Goal: Check status: Check status

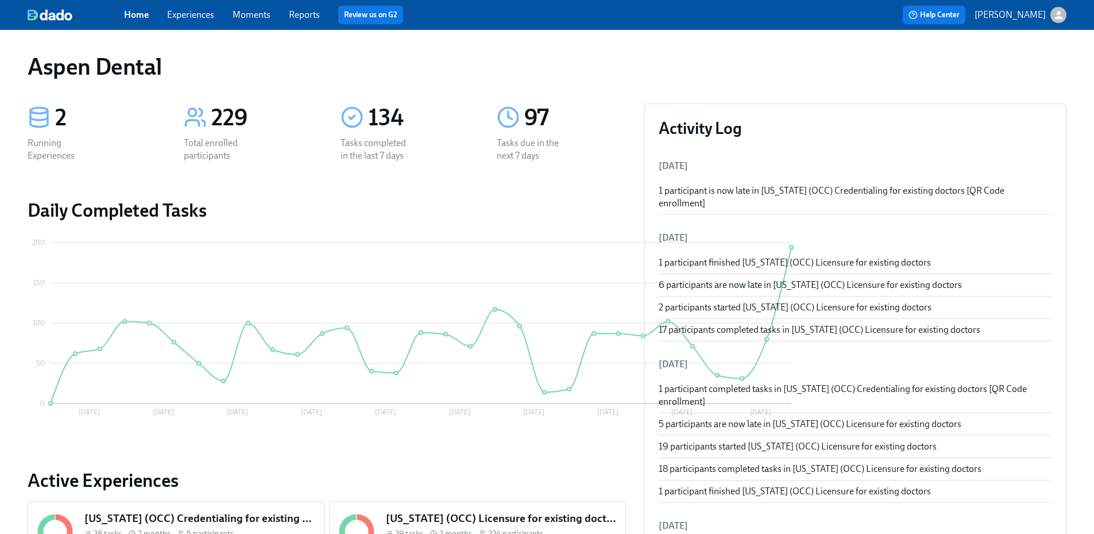
click at [457, 523] on h5 "[US_STATE] (OCC) Licensure for existing doctors" at bounding box center [501, 518] width 230 height 15
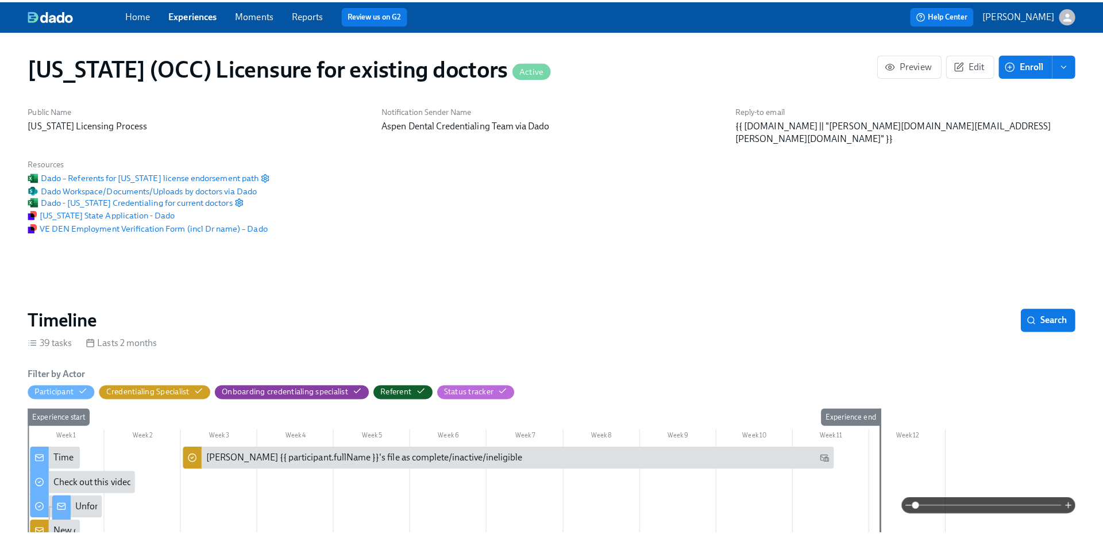
scroll to position [0, 14337]
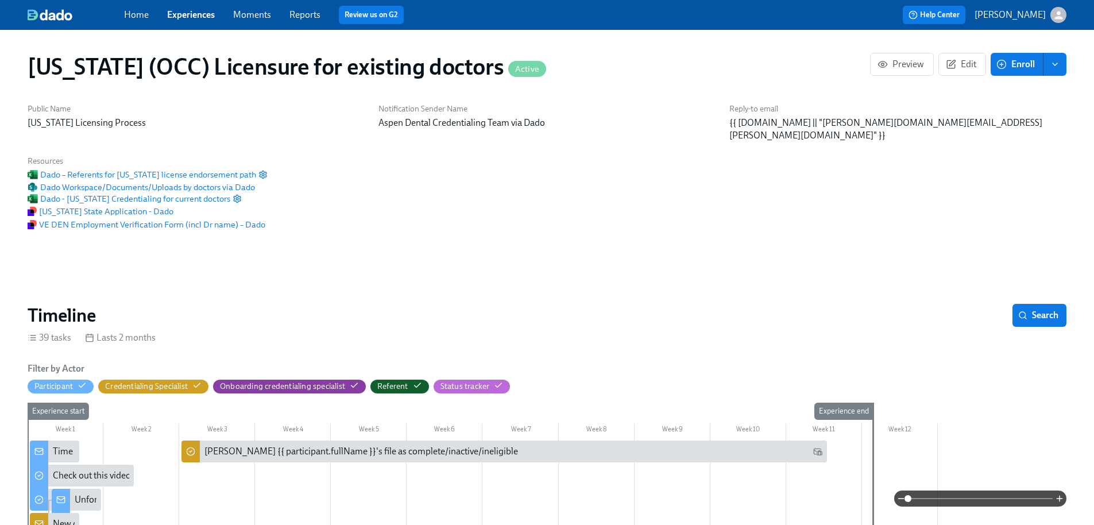
drag, startPoint x: 303, startPoint y: 14, endPoint x: 302, endPoint y: 26, distance: 11.6
click at [303, 14] on link "Reports" at bounding box center [305, 14] width 31 height 11
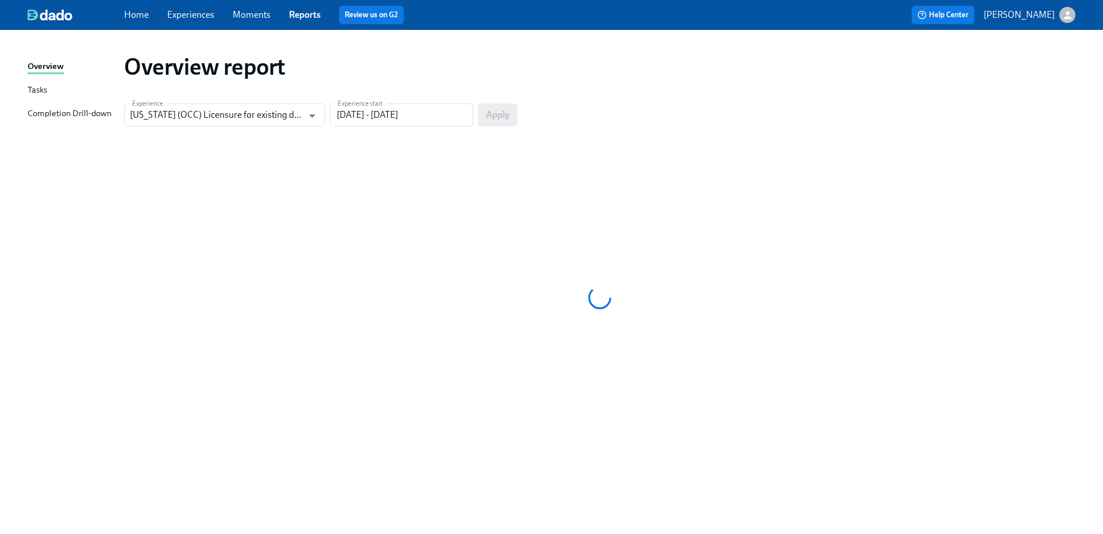
click at [101, 115] on div "Completion Drill-down" at bounding box center [70, 114] width 84 height 14
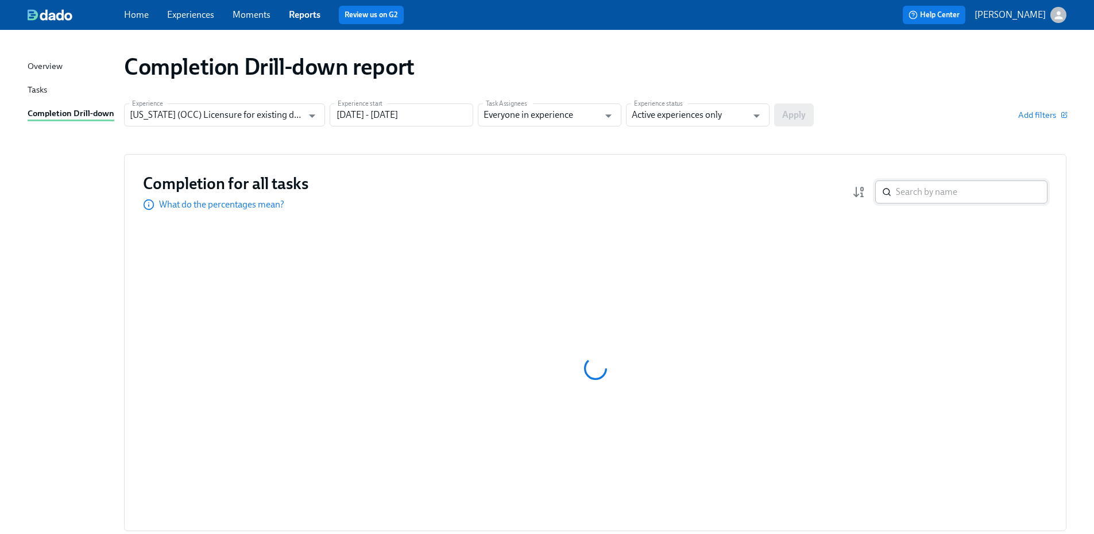
click at [960, 195] on input "search" at bounding box center [972, 191] width 152 height 23
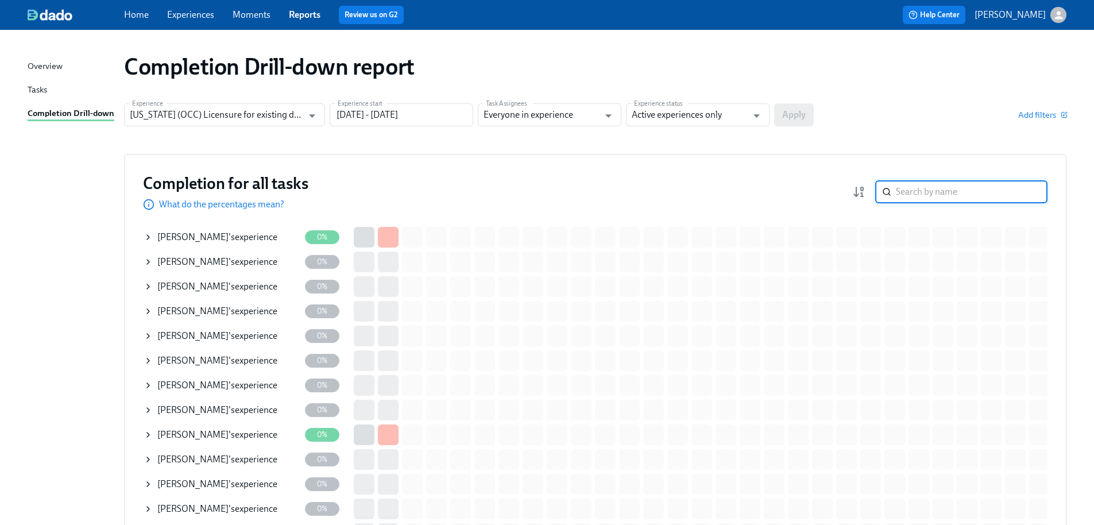
click at [960, 195] on input "search" at bounding box center [972, 191] width 152 height 23
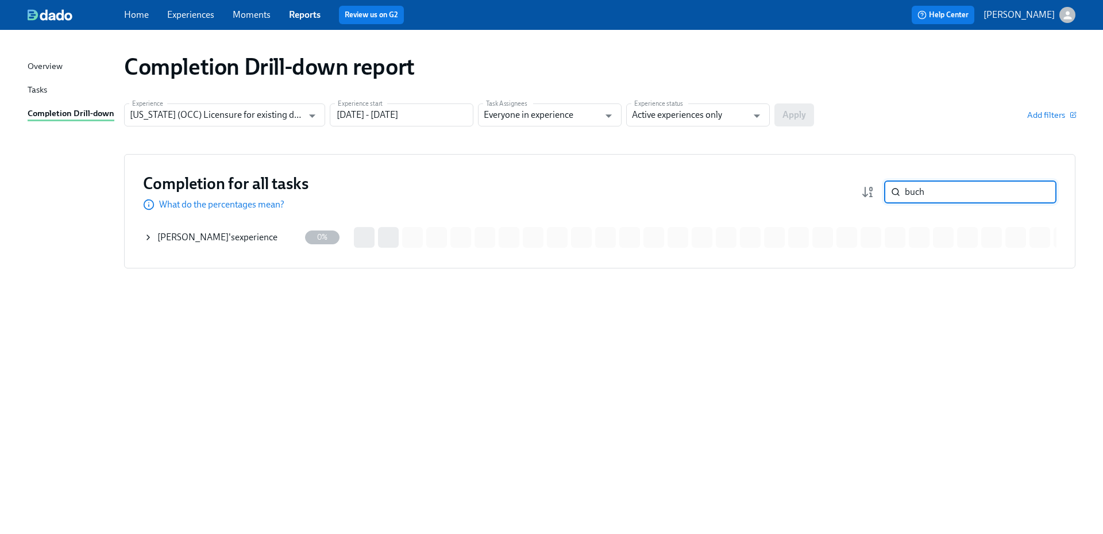
type input "buch"
click at [203, 233] on span "Charles Buchanan" at bounding box center [192, 237] width 71 height 11
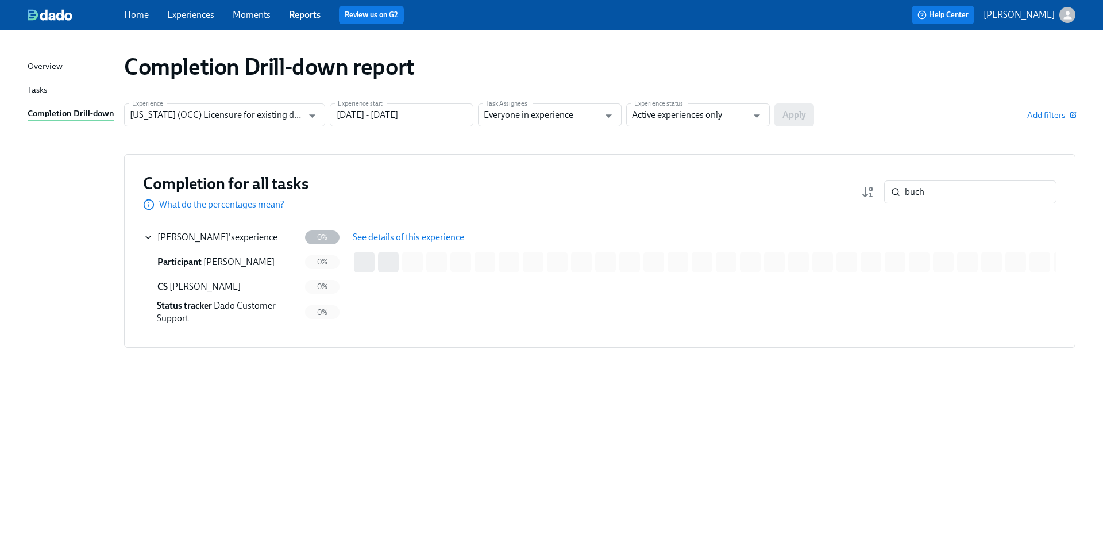
click at [403, 233] on span "See details of this experience" at bounding box center [408, 237] width 111 height 11
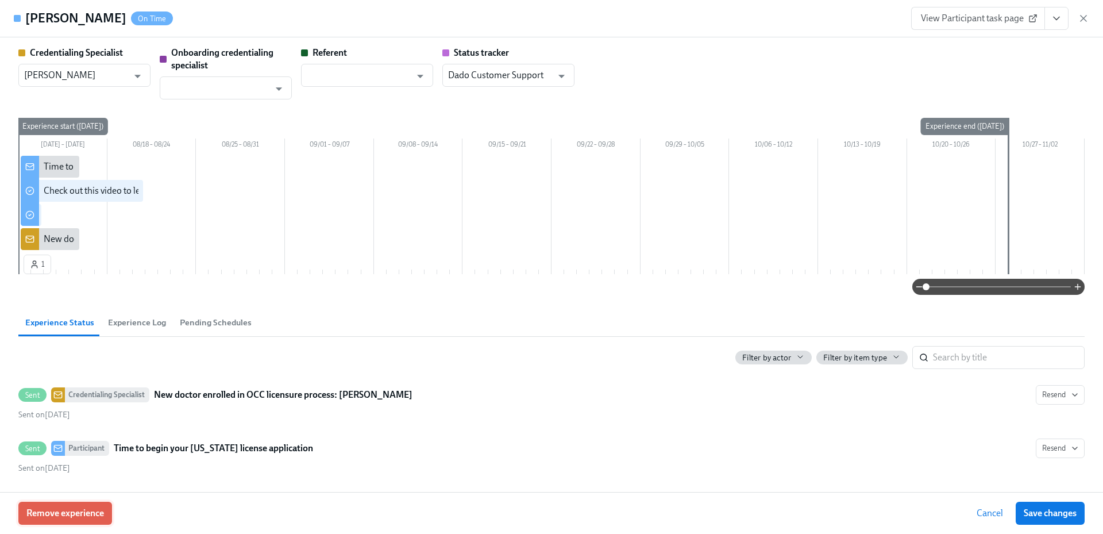
click at [97, 508] on span "Remove experience" at bounding box center [65, 512] width 78 height 11
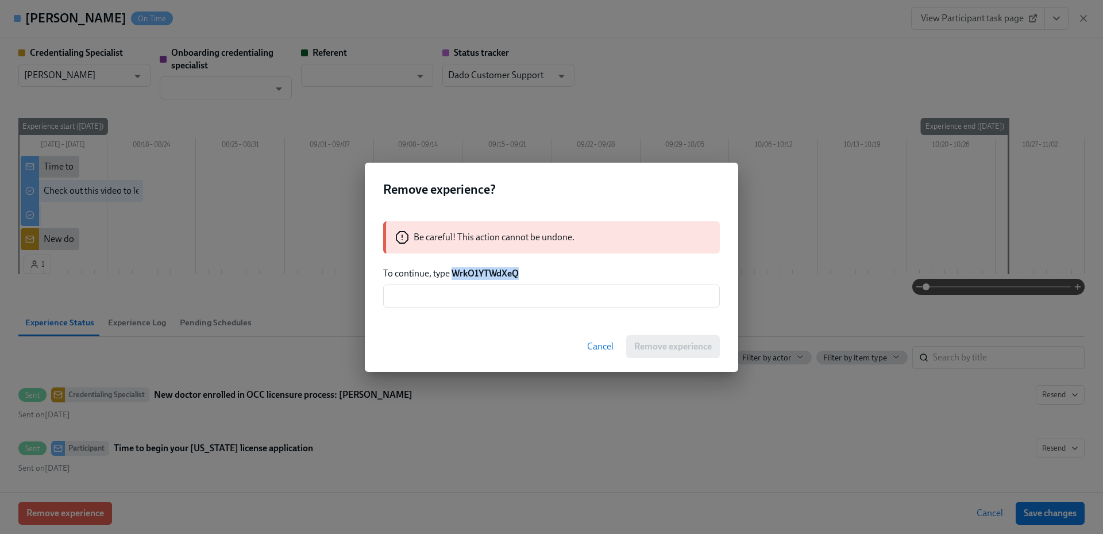
drag, startPoint x: 523, startPoint y: 272, endPoint x: 455, endPoint y: 271, distance: 67.8
click at [455, 271] on p "To continue, type WrkO1YTWdXeQ" at bounding box center [551, 273] width 337 height 13
copy strong "WrkO1YTWdXeQ"
click at [480, 294] on input "text" at bounding box center [551, 295] width 337 height 23
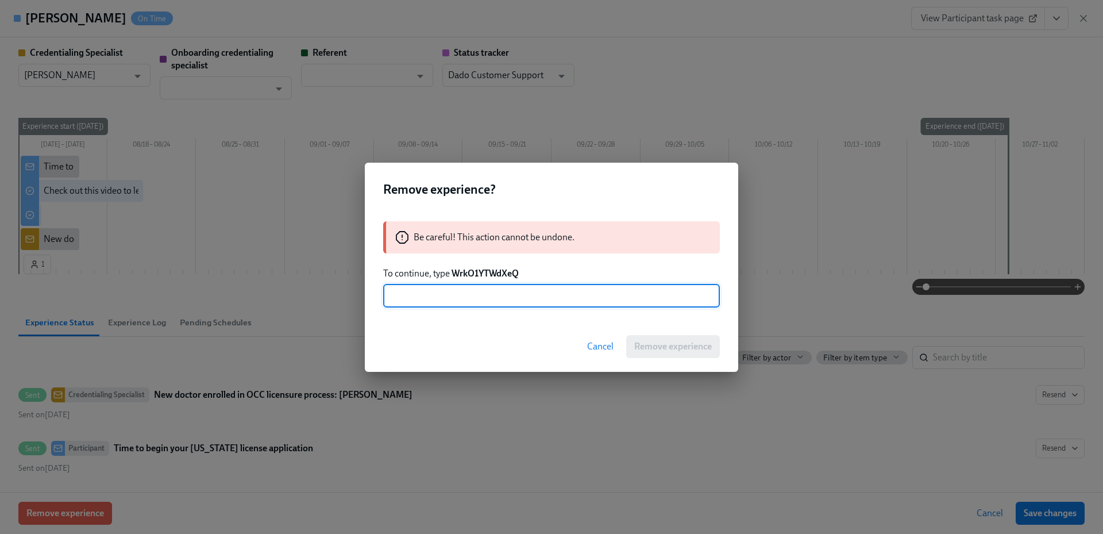
paste input "WrkO1YTWdXeQ"
type input "WrkO1YTWdXeQ"
click at [654, 348] on span "Remove experience" at bounding box center [673, 346] width 78 height 11
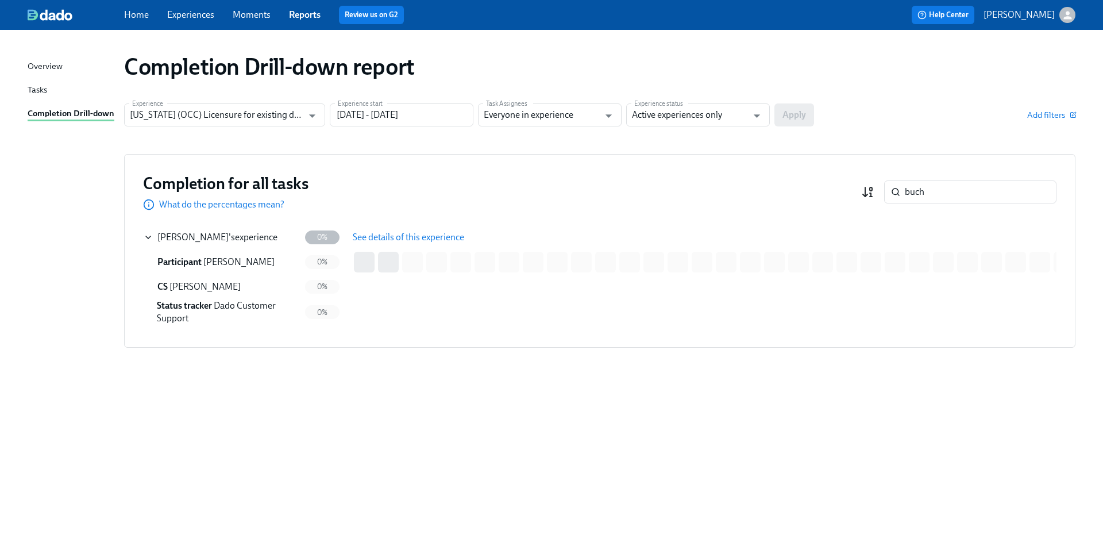
drag, startPoint x: 948, startPoint y: 188, endPoint x: 866, endPoint y: 190, distance: 82.7
click at [866, 190] on div "buch ​" at bounding box center [958, 191] width 195 height 23
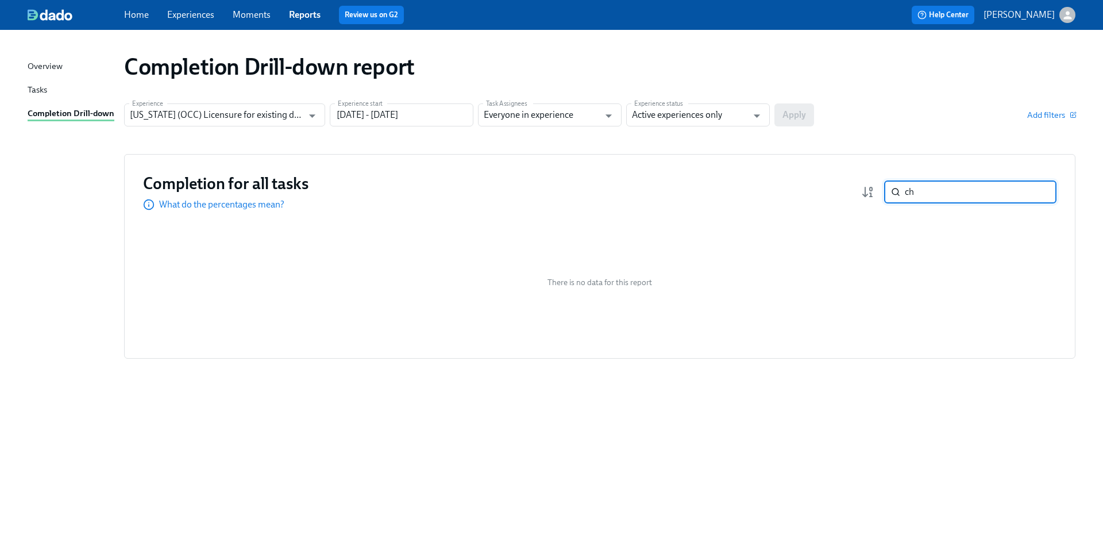
type input "c"
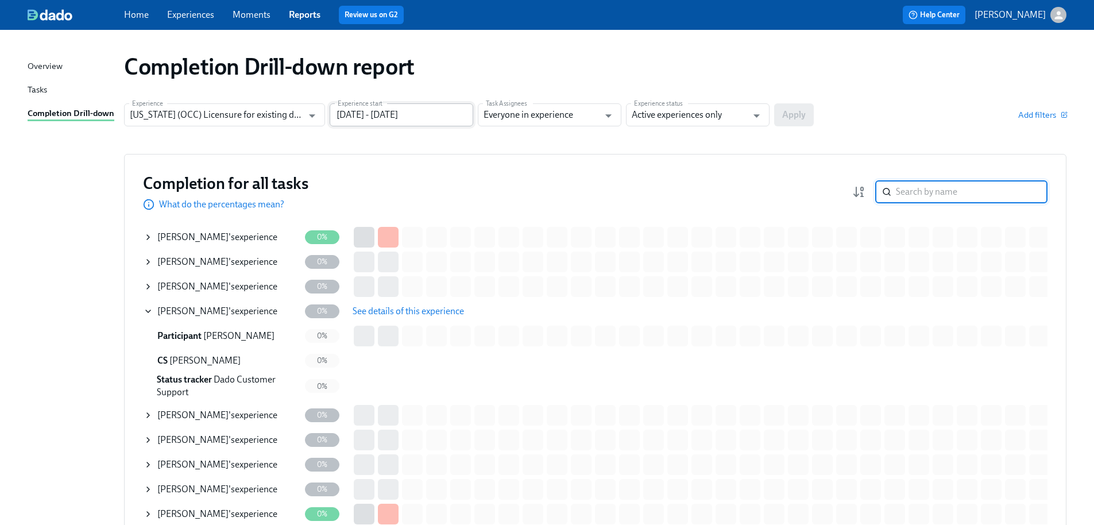
click at [379, 121] on input "05/15/2025 - 08/13/2025" at bounding box center [402, 114] width 144 height 23
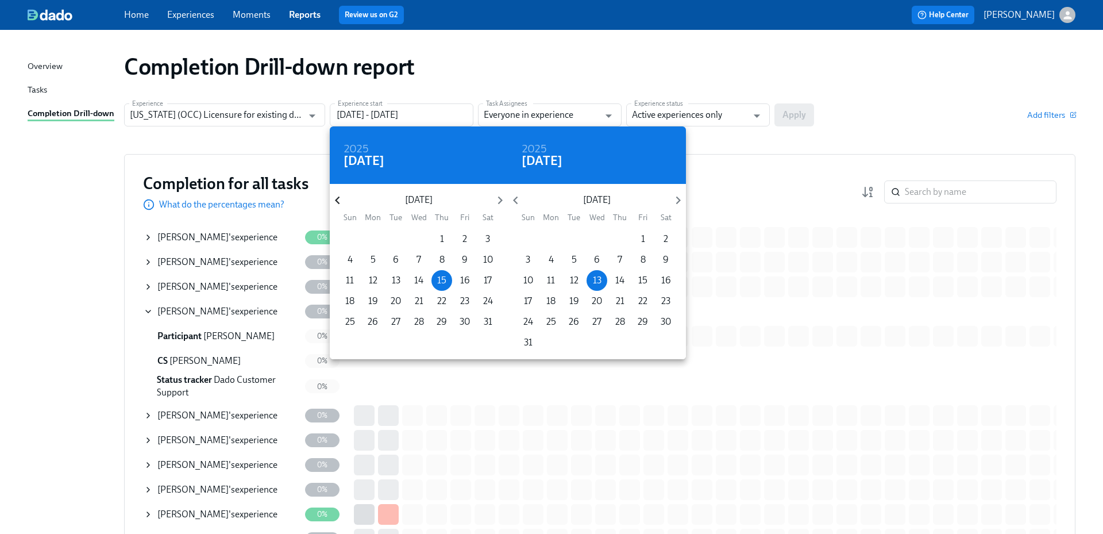
click at [344, 198] on icon "button" at bounding box center [338, 200] width 16 height 16
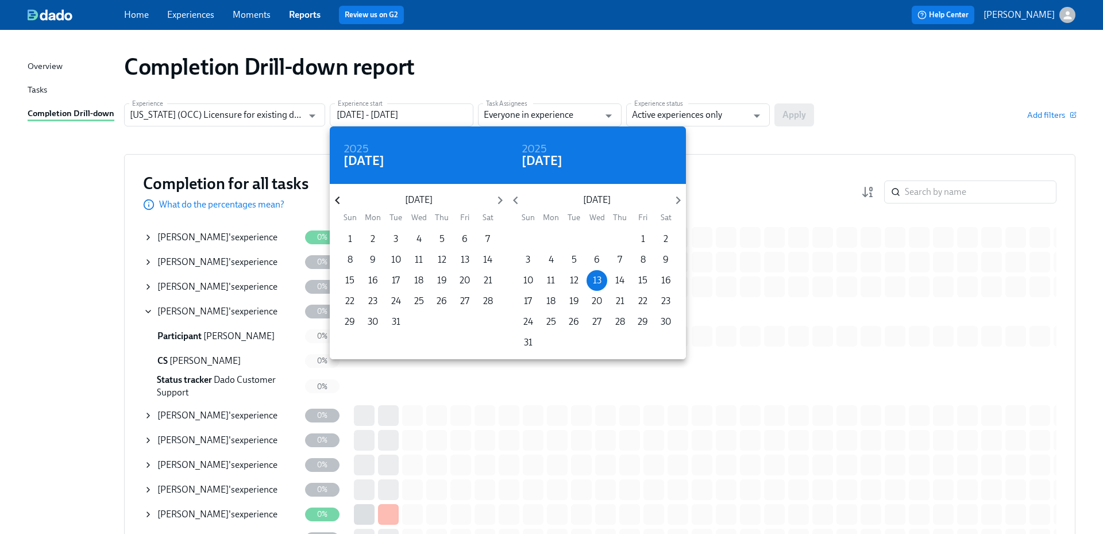
click at [344, 198] on icon "button" at bounding box center [338, 200] width 16 height 16
click at [444, 236] on span "1" at bounding box center [441, 239] width 21 height 13
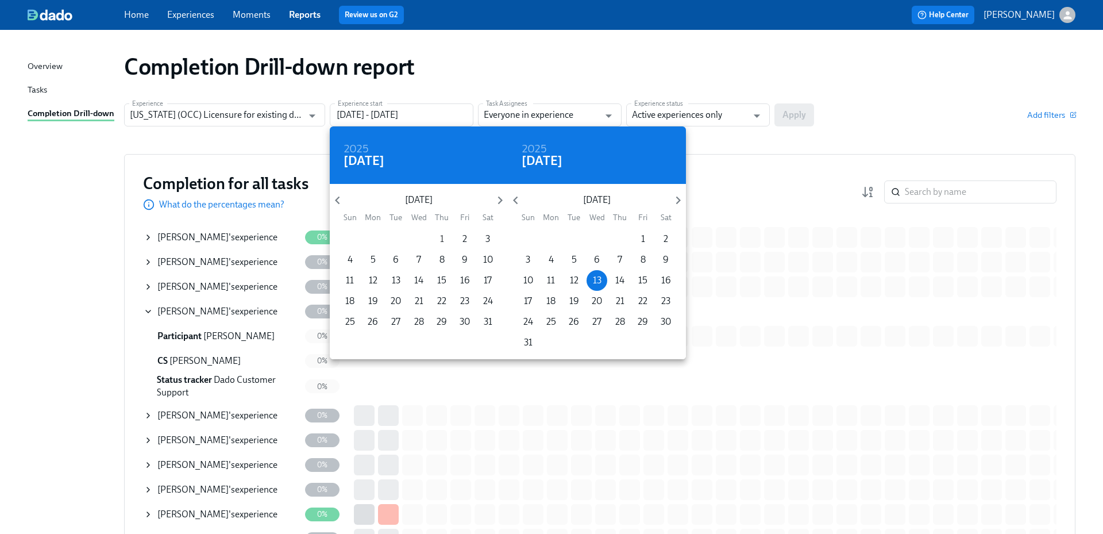
type input "08/01/2024 - 08/13/2025"
click at [702, 132] on div at bounding box center [551, 267] width 1103 height 534
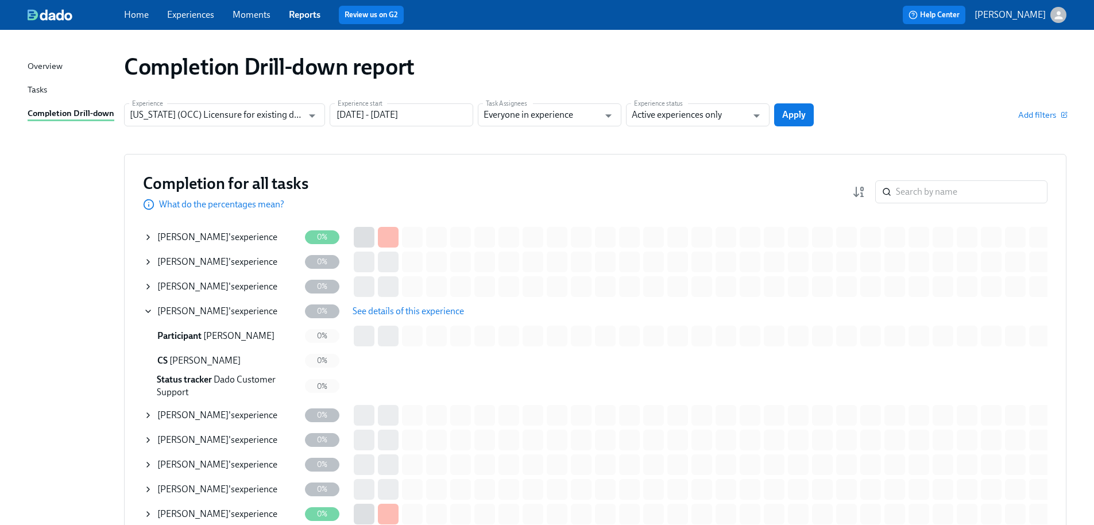
click at [708, 119] on input "Active experiences only" at bounding box center [689, 114] width 115 height 23
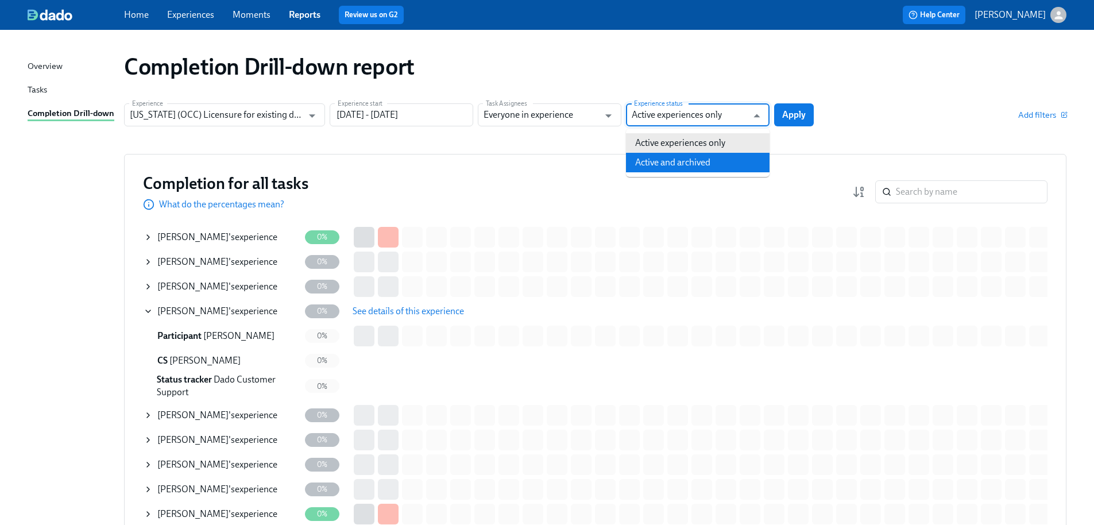
click at [700, 156] on li "Active and archived" at bounding box center [698, 163] width 144 height 20
type input "Active and archived"
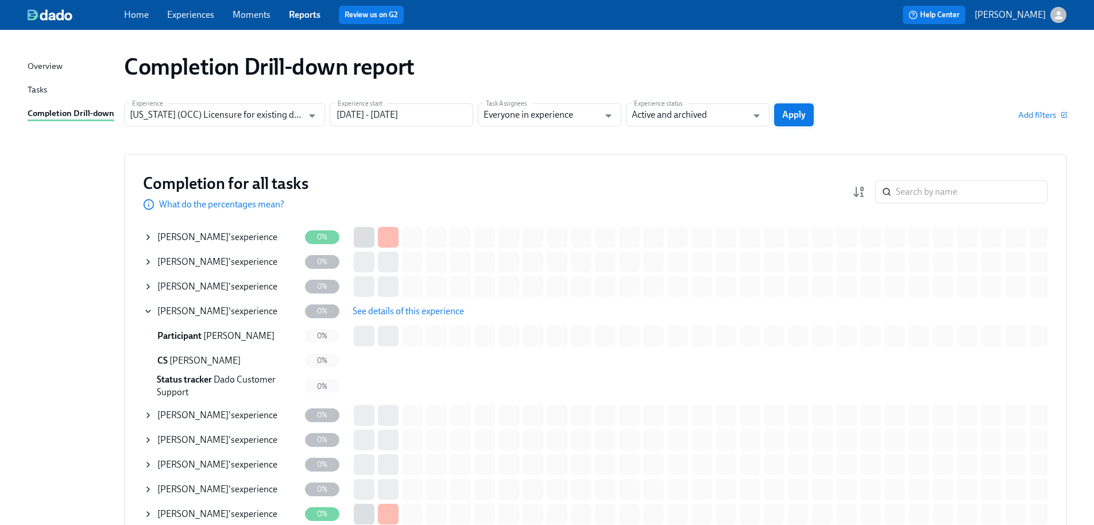
click at [795, 113] on span "Apply" at bounding box center [794, 114] width 24 height 11
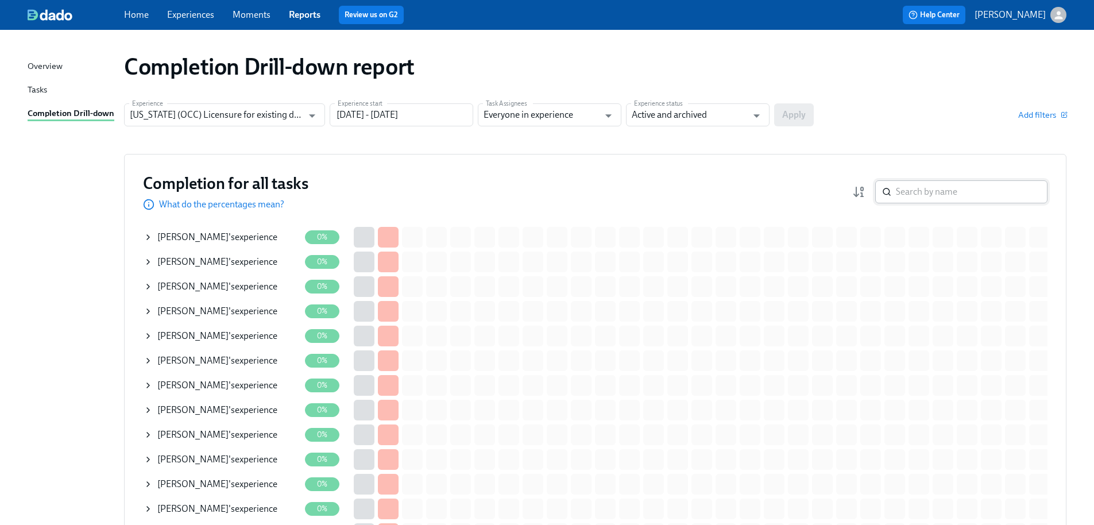
click at [936, 196] on input "search" at bounding box center [972, 191] width 152 height 23
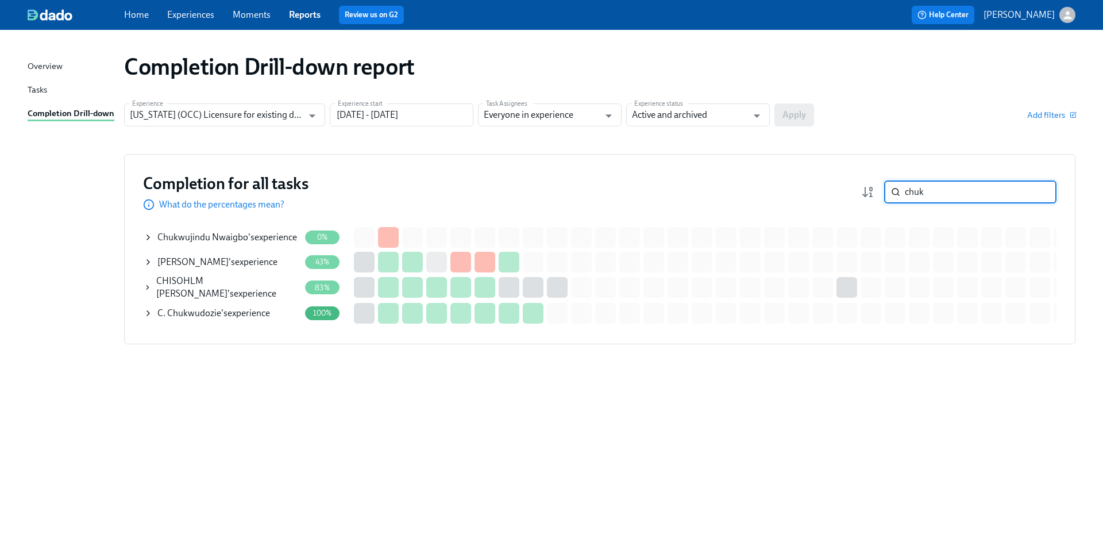
type input "chuk"
click at [238, 288] on div "CHISOHLM Chukwu 's experience" at bounding box center [228, 287] width 144 height 25
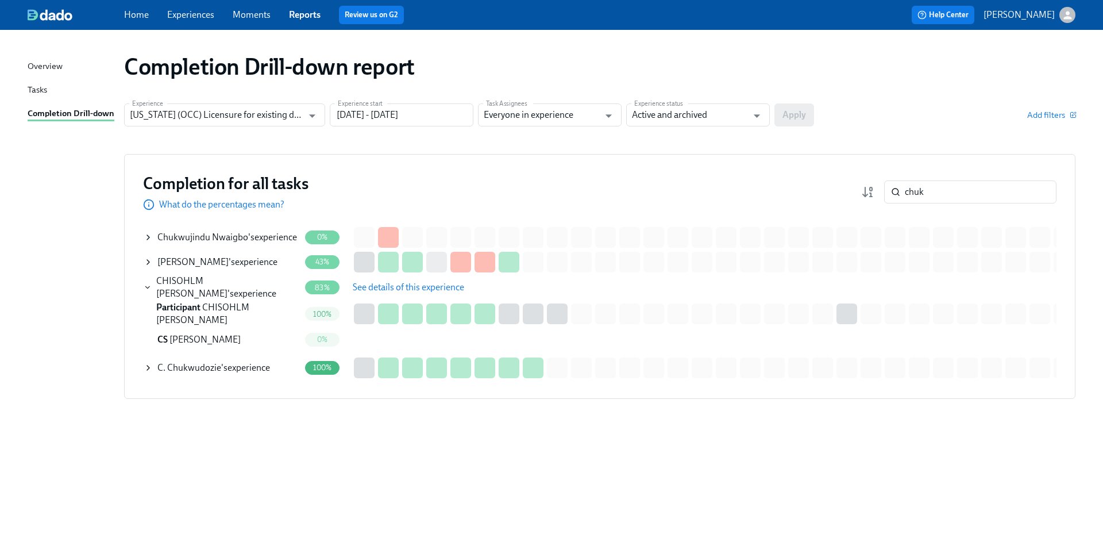
click at [406, 286] on span "See details of this experience" at bounding box center [408, 287] width 111 height 11
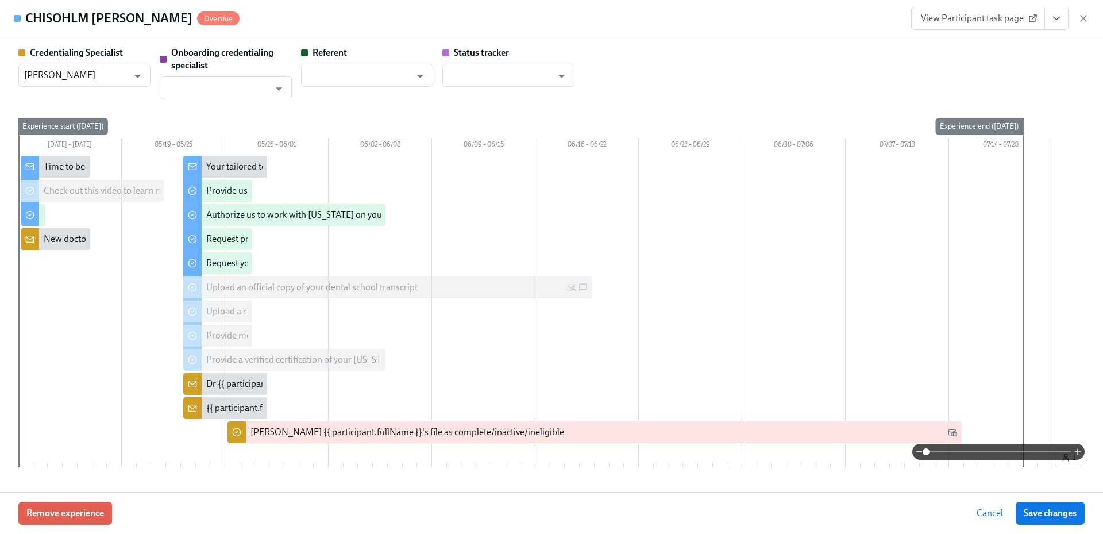
click at [1009, 20] on span "View Participant task page" at bounding box center [978, 18] width 114 height 11
click at [971, 24] on span "View Participant task page" at bounding box center [978, 18] width 114 height 11
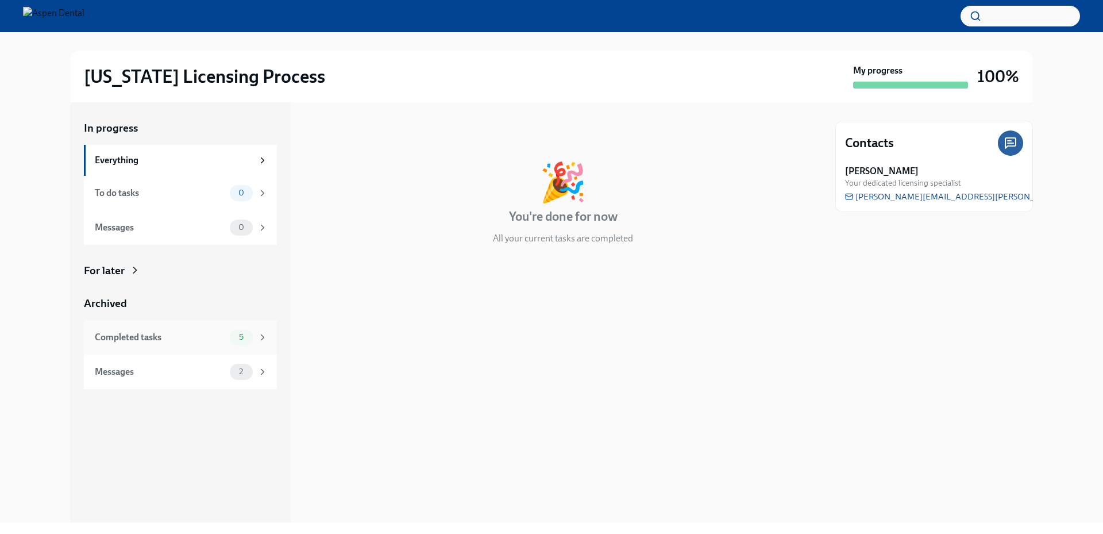
click at [200, 333] on div "Completed tasks" at bounding box center [160, 337] width 130 height 13
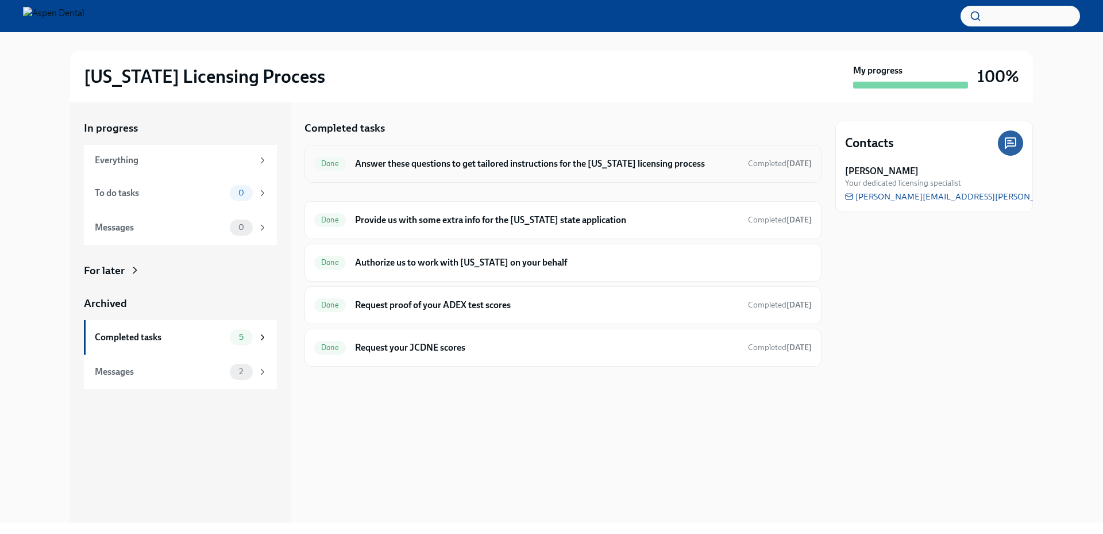
click at [487, 165] on h6 "Answer these questions to get tailored instructions for the [US_STATE] licensin…" at bounding box center [547, 163] width 384 height 13
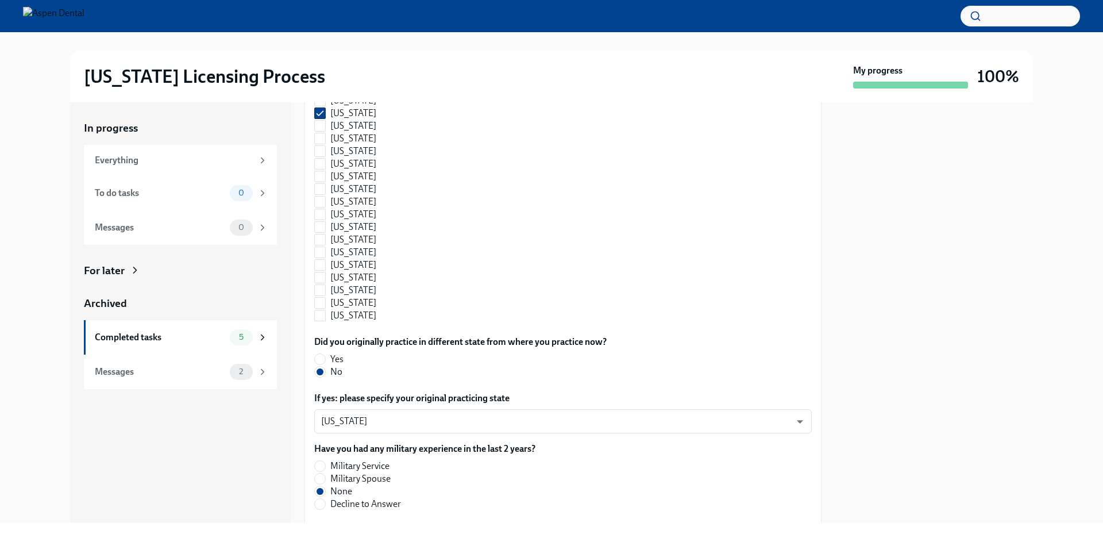
scroll to position [1092, 0]
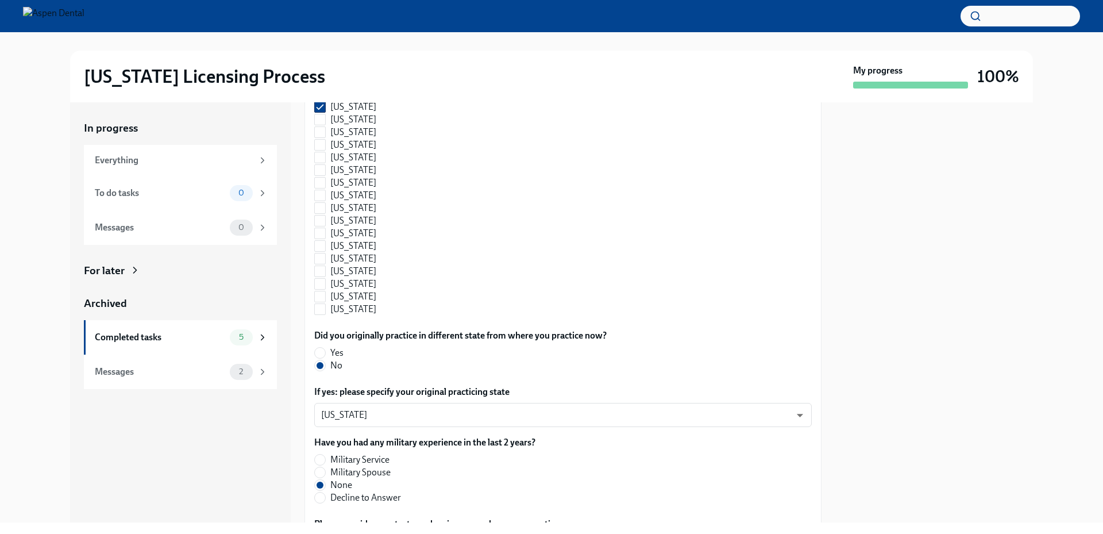
click at [985, 227] on div at bounding box center [934, 312] width 198 height 420
click at [1008, 261] on div at bounding box center [934, 312] width 198 height 420
click at [195, 525] on div "Illinois Licensing Process My progress 100% In progress Everything To do tasks …" at bounding box center [551, 267] width 1103 height 534
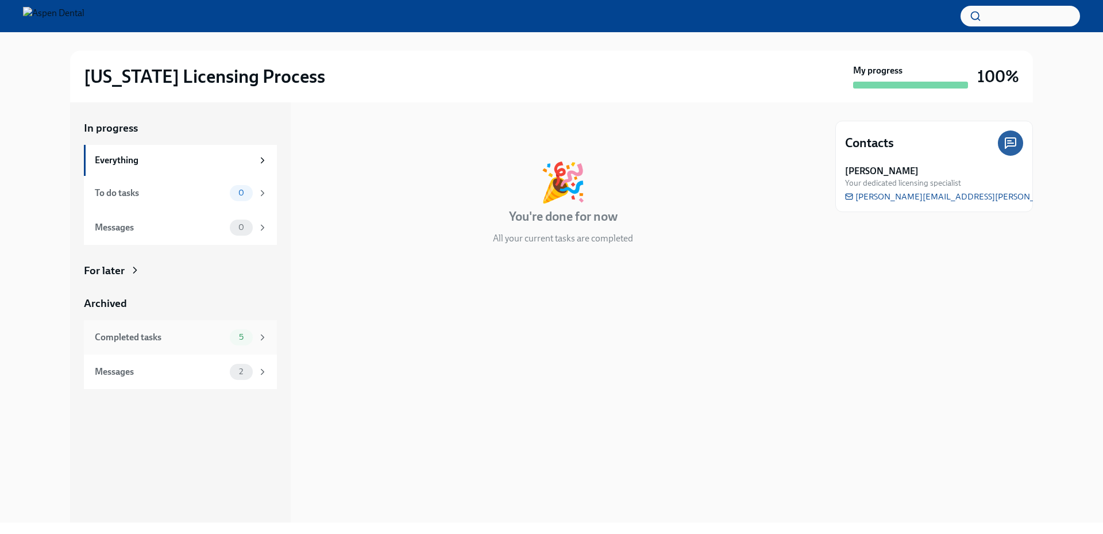
click at [201, 339] on div "Completed tasks" at bounding box center [160, 337] width 130 height 13
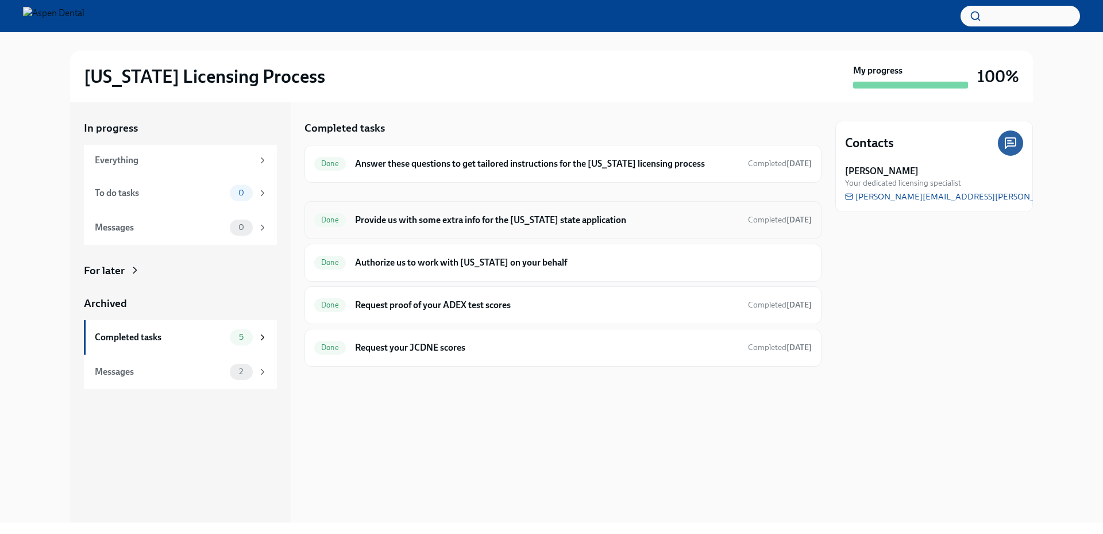
click at [509, 221] on h6 "Provide us with some extra info for the [US_STATE] state application" at bounding box center [547, 220] width 384 height 13
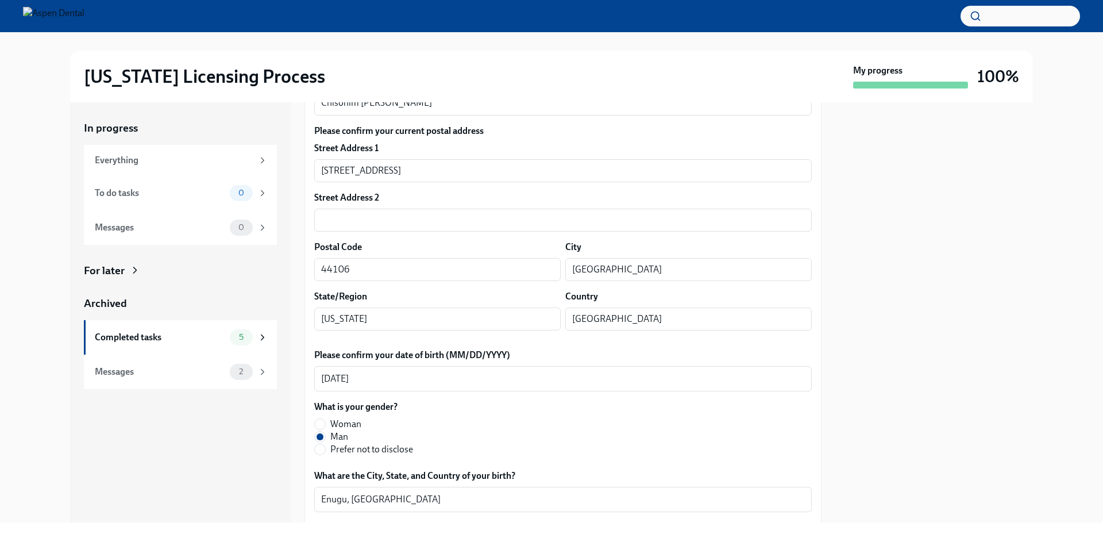
scroll to position [172, 0]
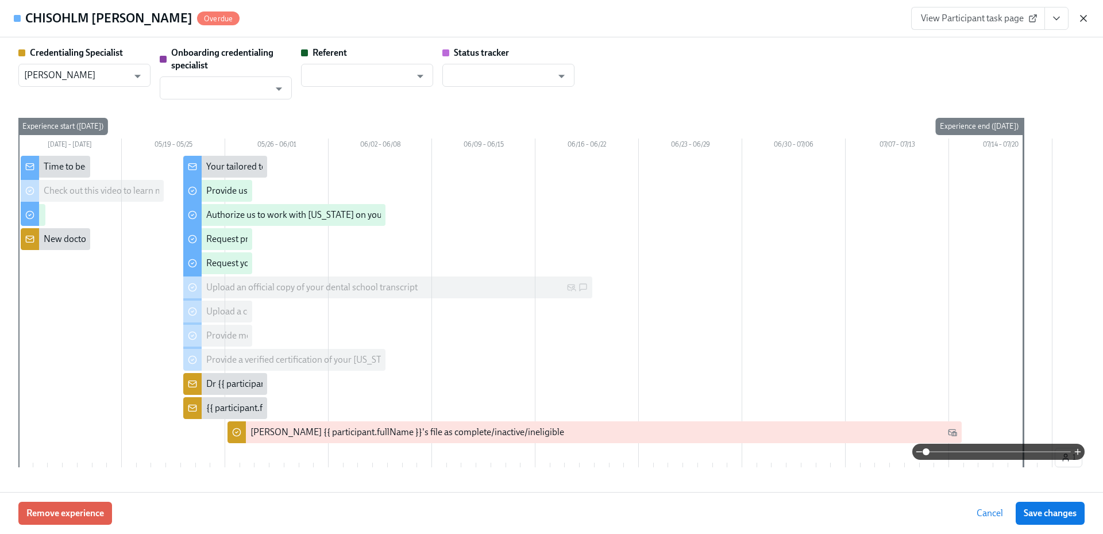
click at [1088, 17] on icon "button" at bounding box center [1083, 18] width 11 height 11
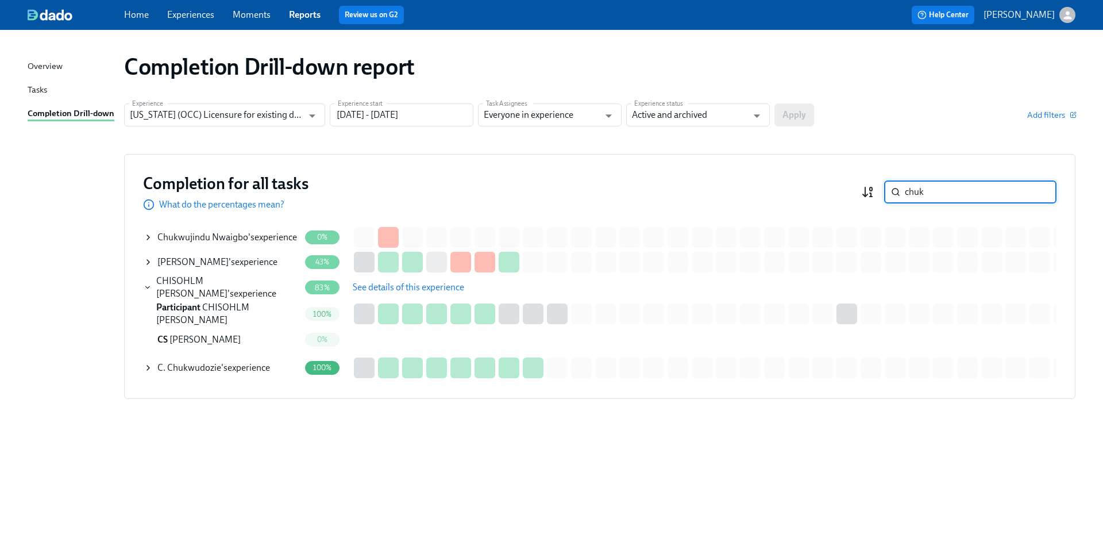
drag, startPoint x: 958, startPoint y: 199, endPoint x: 866, endPoint y: 198, distance: 91.9
click at [866, 198] on div "chuk ​" at bounding box center [958, 191] width 195 height 23
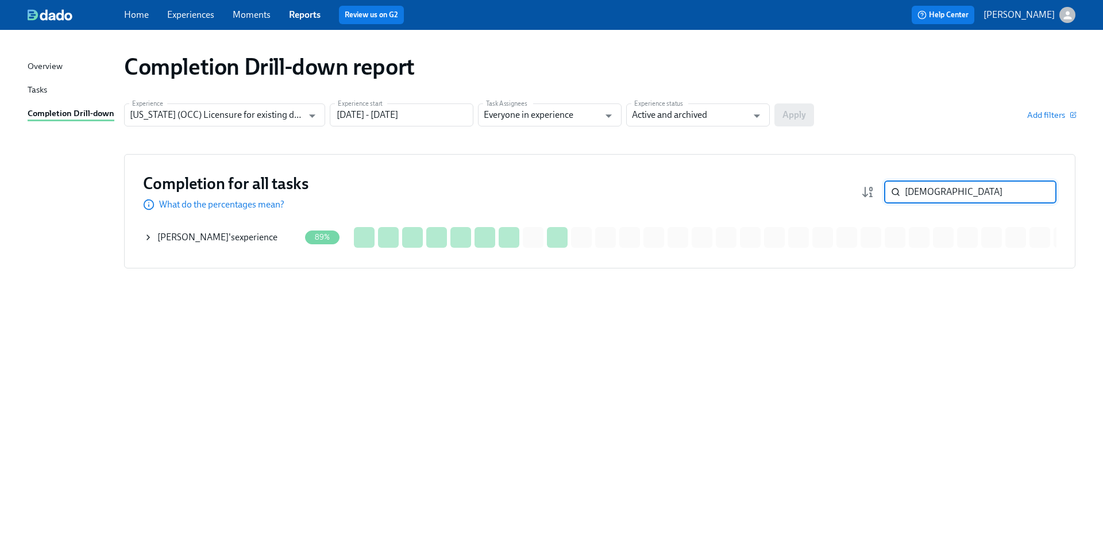
type input "qures"
click at [267, 239] on div "Huma Qureshi 's experience" at bounding box center [222, 237] width 156 height 23
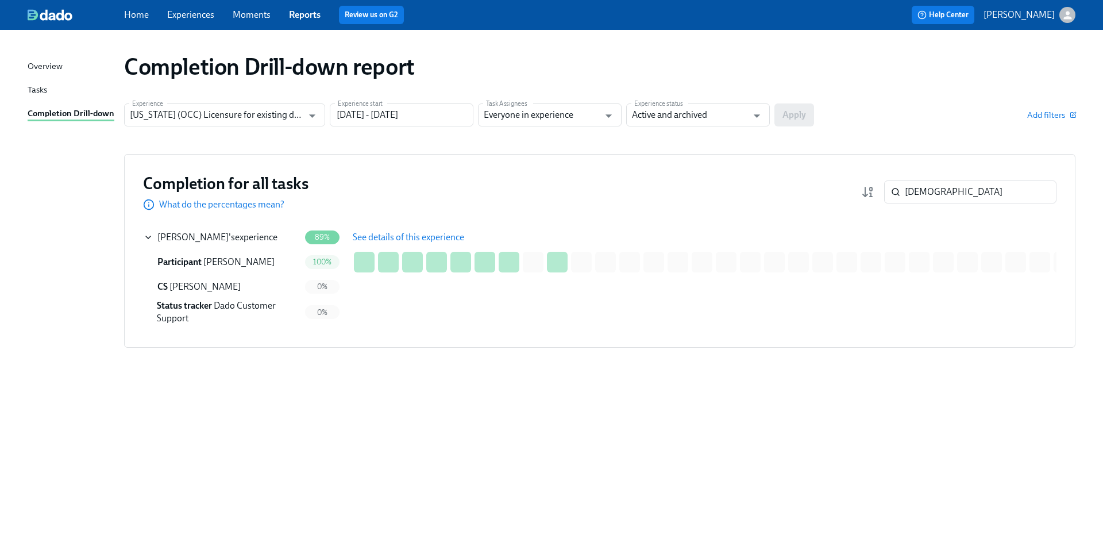
click at [392, 232] on span "See details of this experience" at bounding box center [408, 237] width 111 height 11
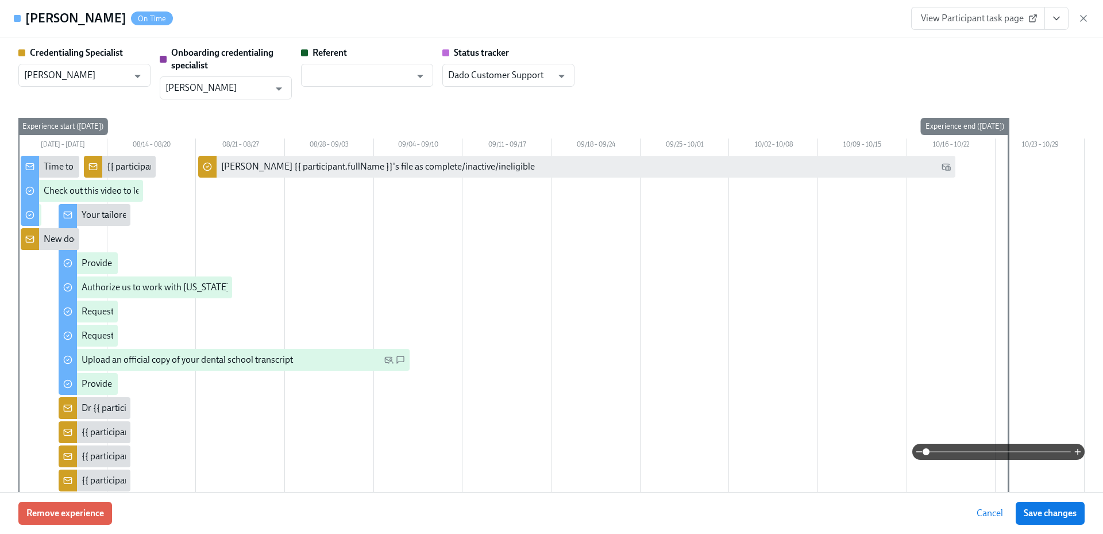
click at [990, 13] on span "View Participant task page" at bounding box center [978, 18] width 114 height 11
click at [971, 17] on span "View Participant task page" at bounding box center [978, 18] width 114 height 11
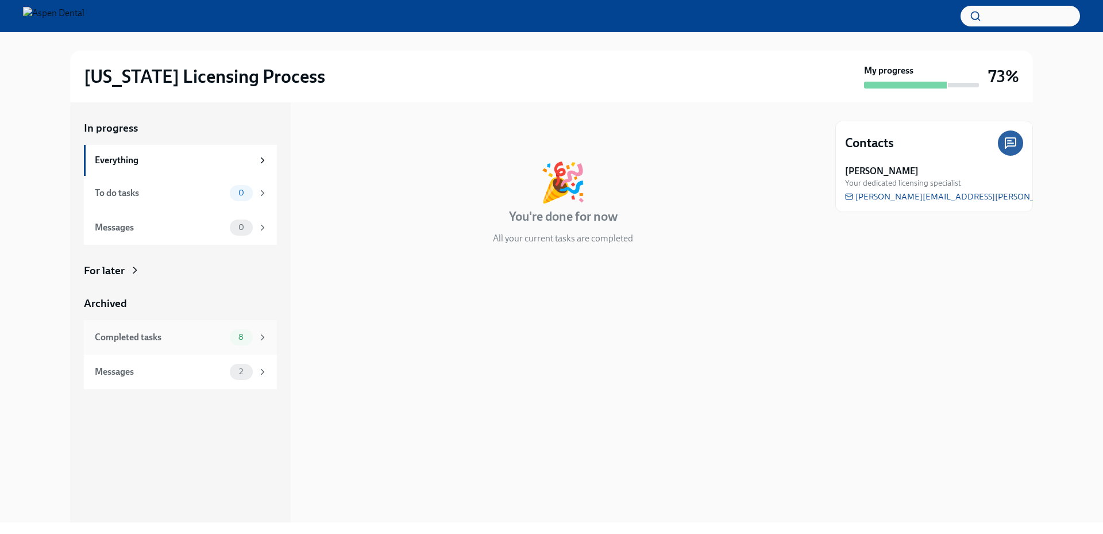
click at [182, 339] on div "Completed tasks" at bounding box center [160, 337] width 130 height 13
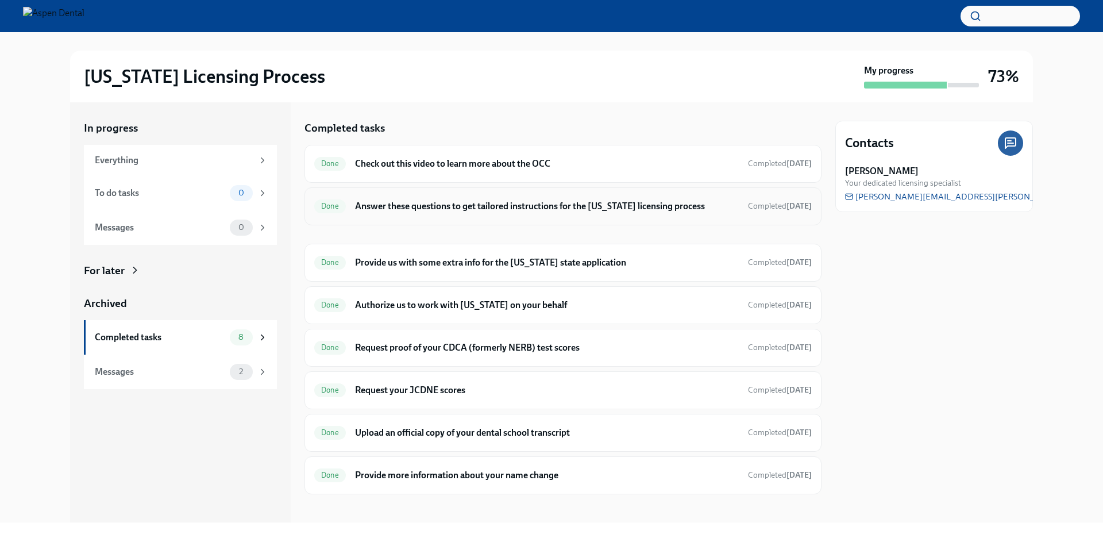
click at [463, 202] on h6 "Answer these questions to get tailored instructions for the [US_STATE] licensin…" at bounding box center [547, 206] width 384 height 13
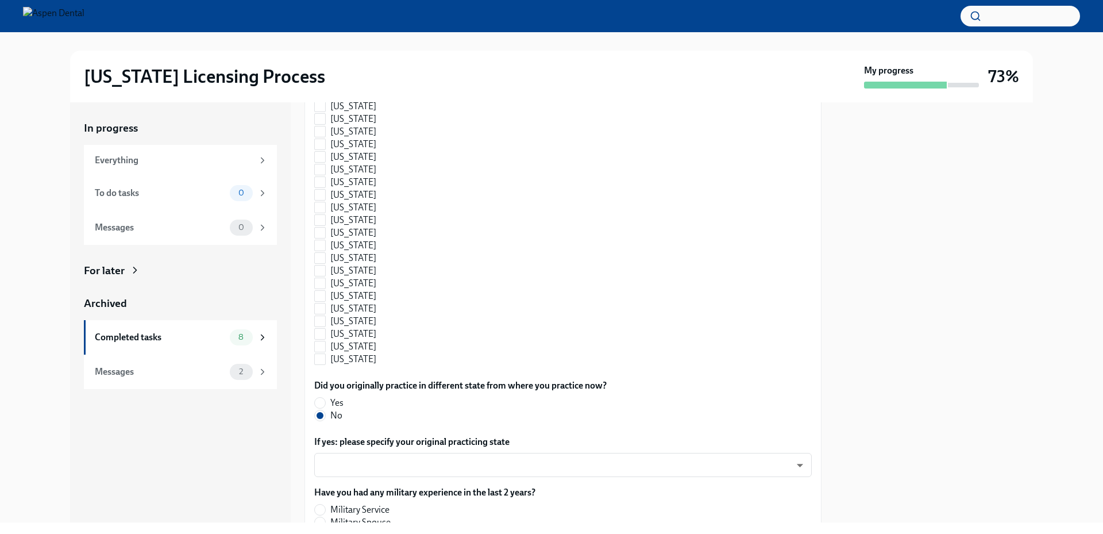
scroll to position [1208, 0]
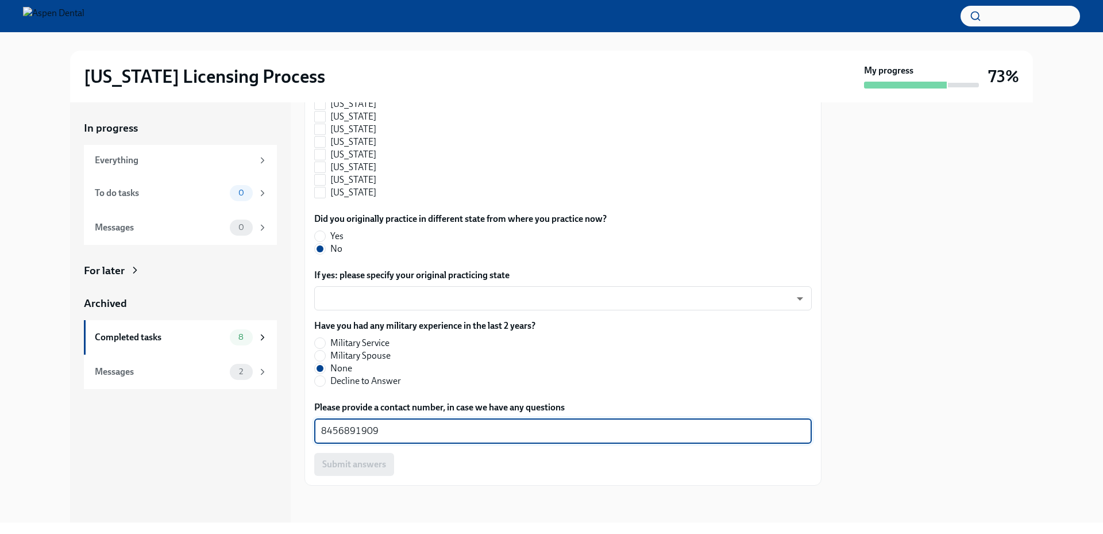
drag, startPoint x: 383, startPoint y: 431, endPoint x: 300, endPoint y: 422, distance: 83.2
click at [300, 422] on div "In progress Everything To do tasks 0 Messages 0 For later Archived Completed ta…" at bounding box center [551, 312] width 963 height 420
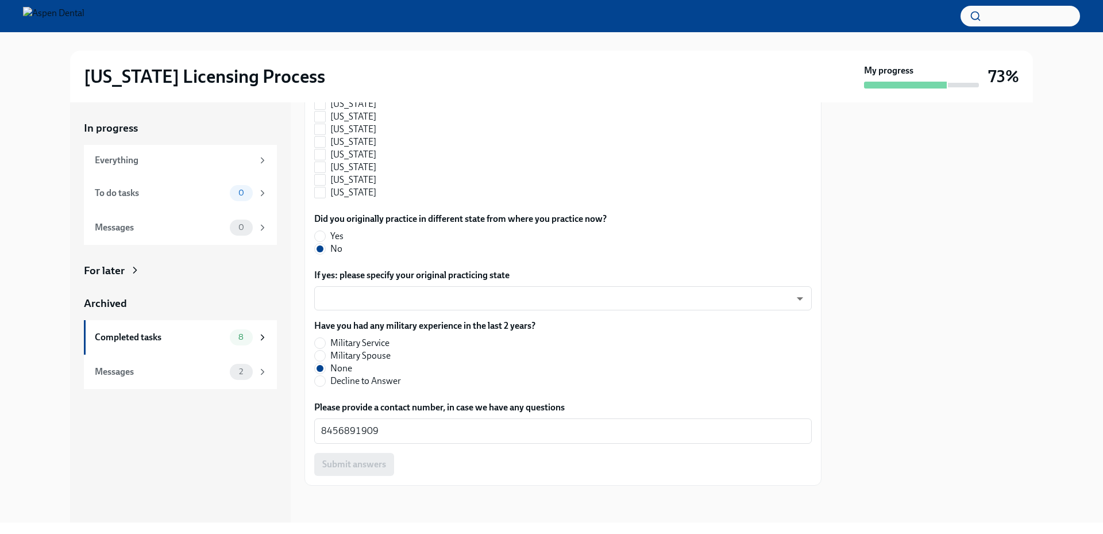
click at [920, 252] on div at bounding box center [934, 312] width 198 height 420
click at [965, 312] on div at bounding box center [934, 312] width 198 height 420
click at [1010, 153] on div at bounding box center [934, 312] width 198 height 420
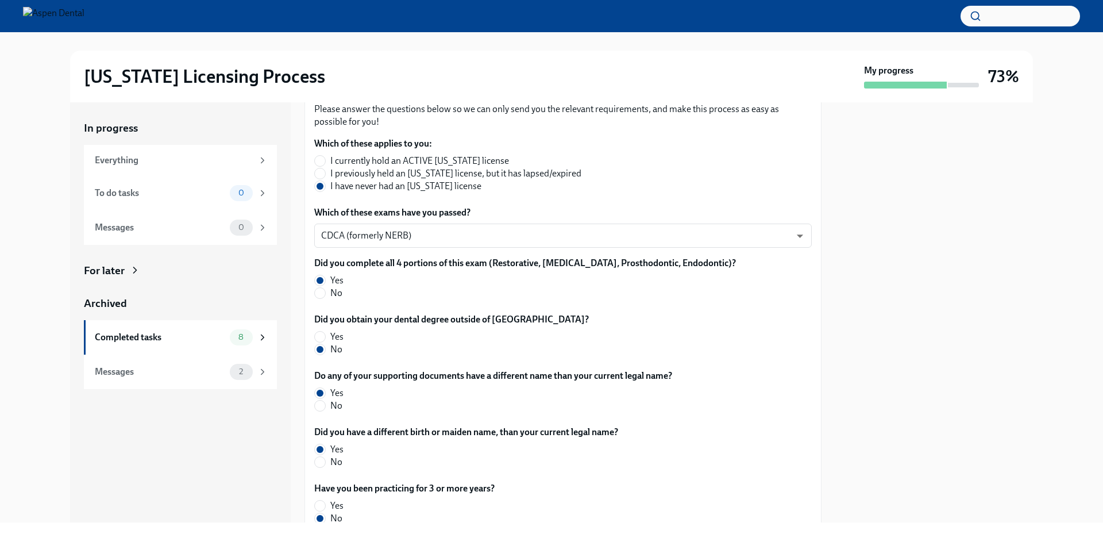
scroll to position [174, 0]
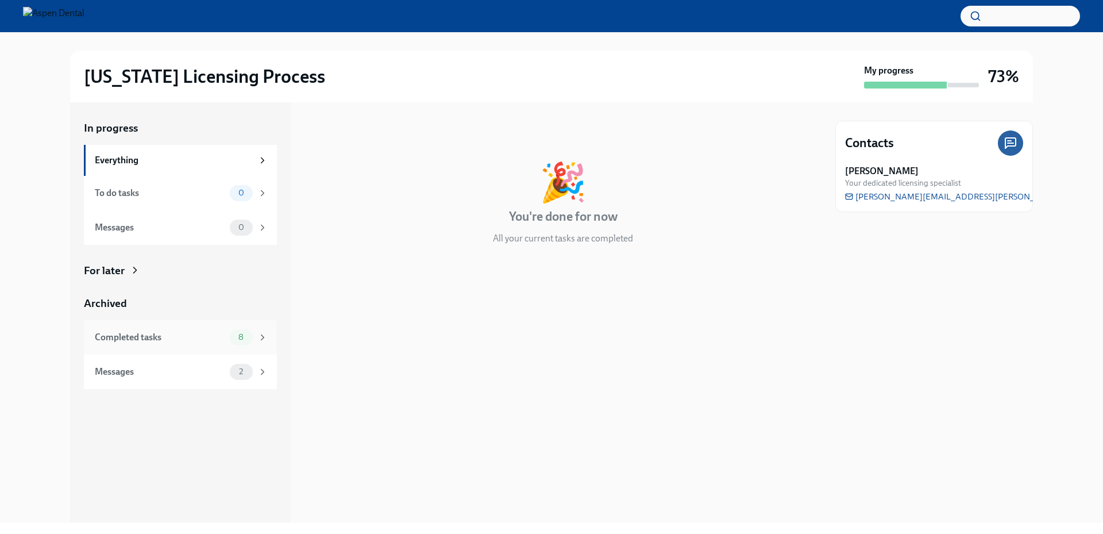
click at [181, 336] on div "Completed tasks" at bounding box center [160, 337] width 130 height 13
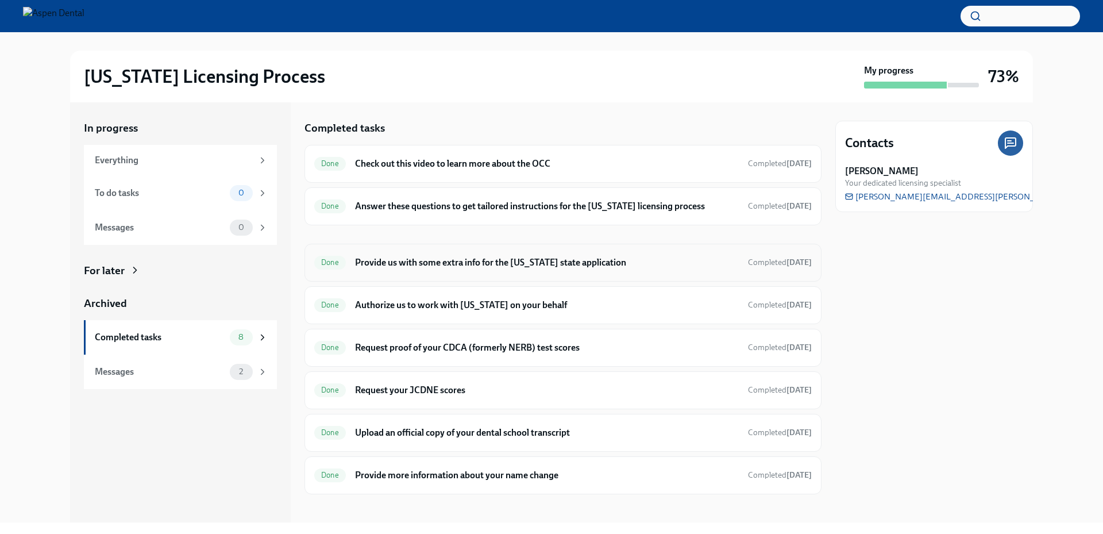
click at [446, 261] on h6 "Provide us with some extra info for the [US_STATE] state application" at bounding box center [547, 262] width 384 height 13
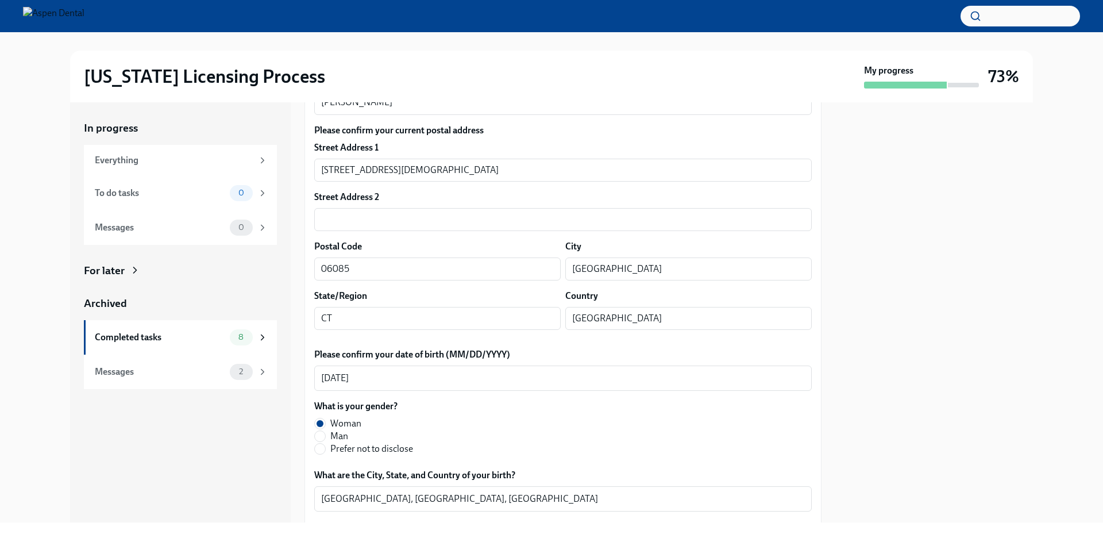
scroll to position [345, 0]
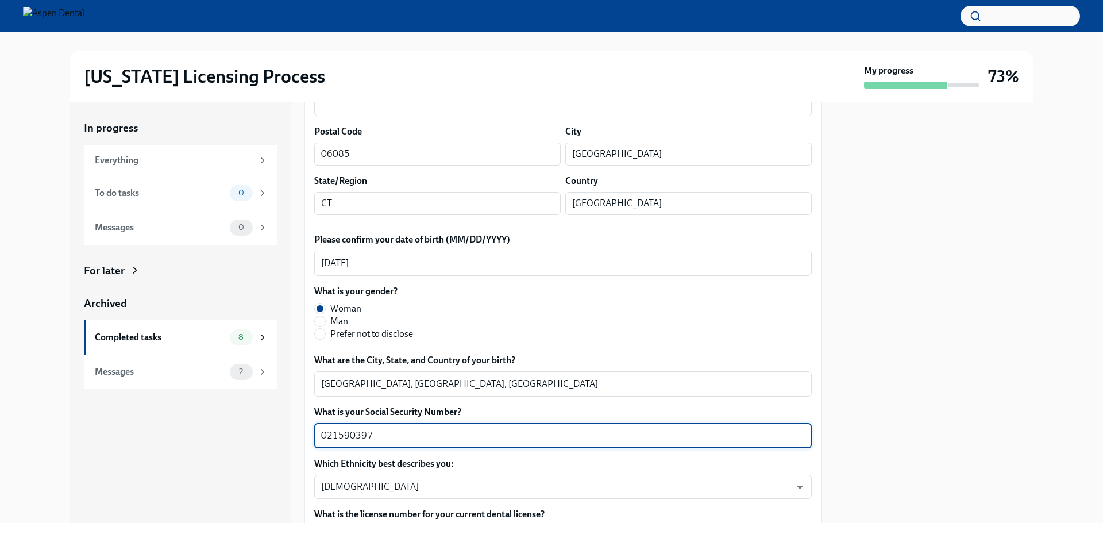
drag, startPoint x: 400, startPoint y: 433, endPoint x: 314, endPoint y: 433, distance: 86.2
click at [315, 433] on div "021590397 x ​" at bounding box center [563, 435] width 498 height 25
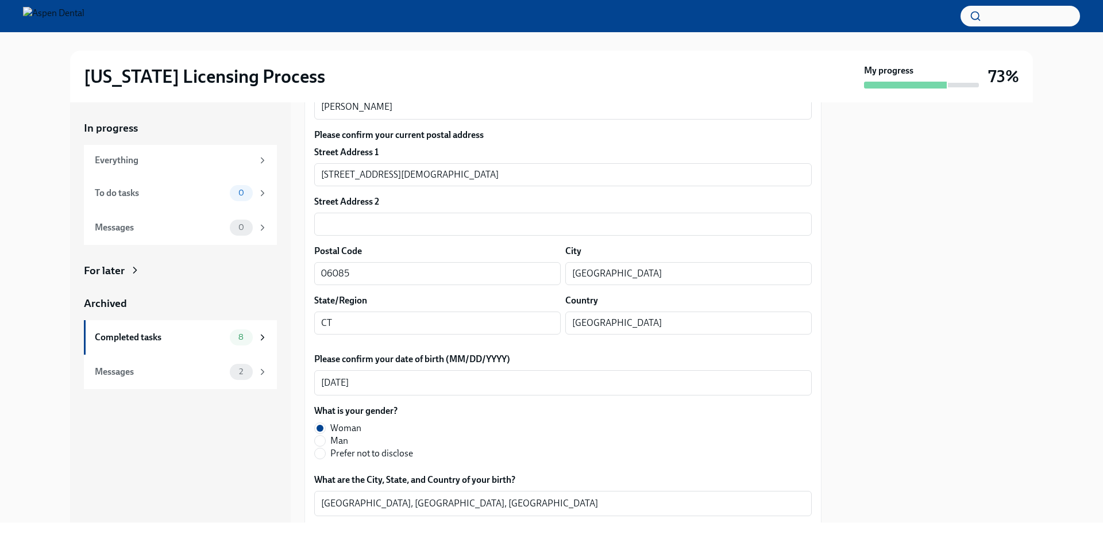
scroll to position [172, 0]
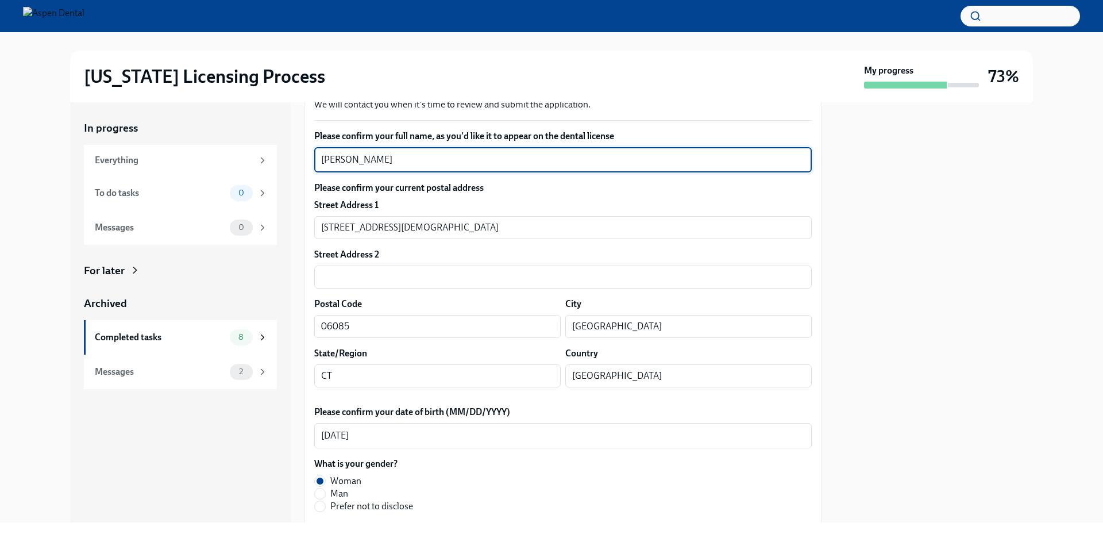
drag, startPoint x: 403, startPoint y: 160, endPoint x: 299, endPoint y: 154, distance: 104.2
click at [299, 154] on div "In progress Everything To do tasks 0 Messages 0 For later Archived Completed ta…" at bounding box center [551, 312] width 963 height 420
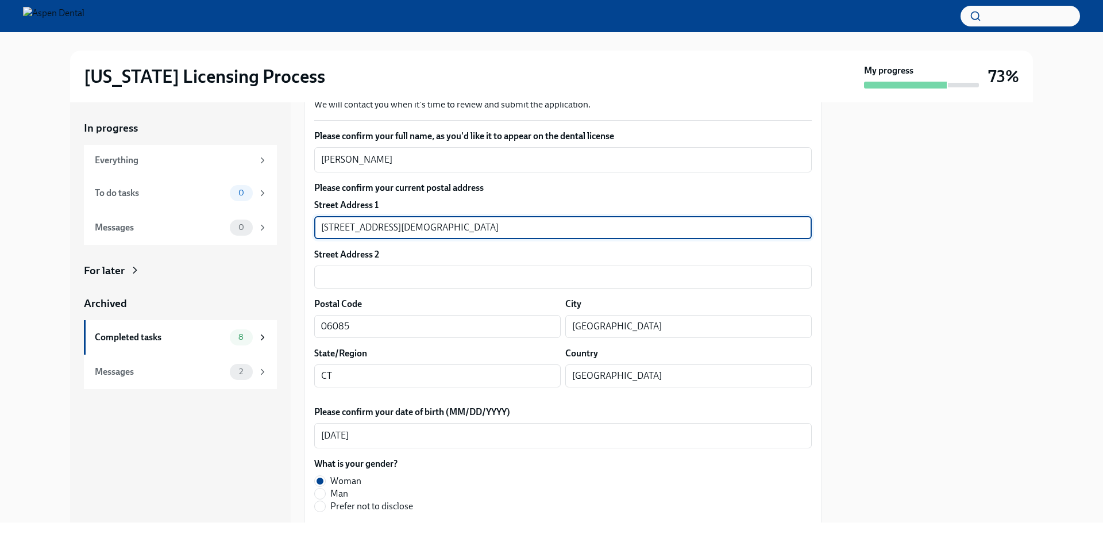
drag, startPoint x: 318, startPoint y: 226, endPoint x: 311, endPoint y: 226, distance: 6.9
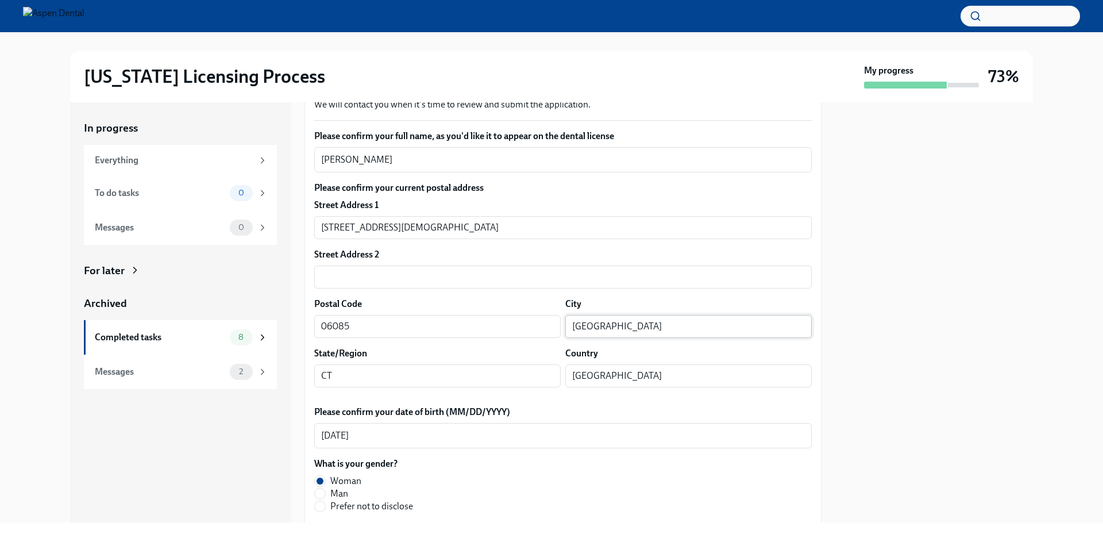
click at [588, 327] on input "[GEOGRAPHIC_DATA]" at bounding box center [688, 326] width 246 height 23
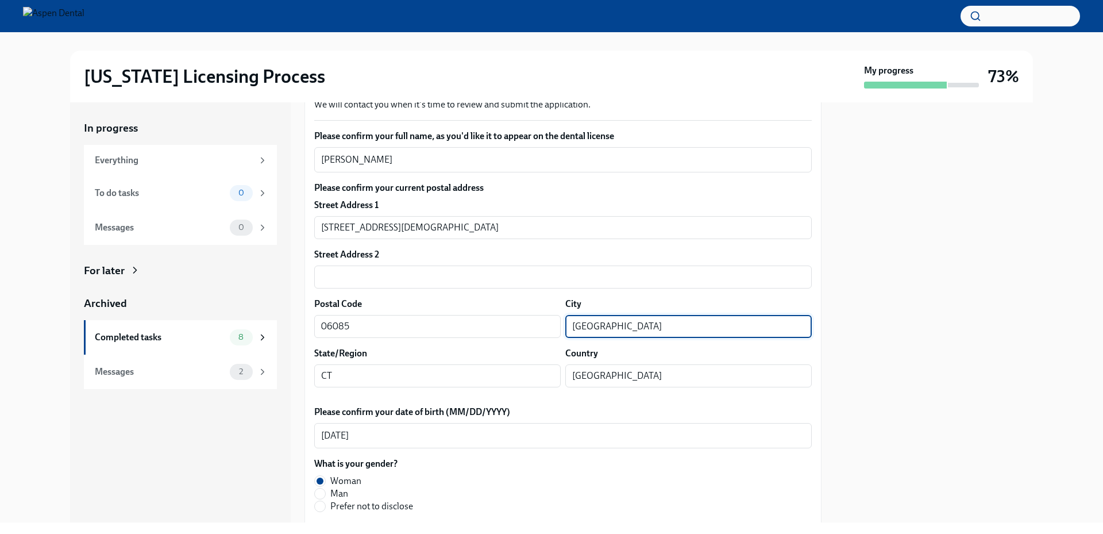
click at [588, 327] on input "[GEOGRAPHIC_DATA]" at bounding box center [688, 326] width 246 height 23
click at [893, 276] on div at bounding box center [934, 312] width 198 height 420
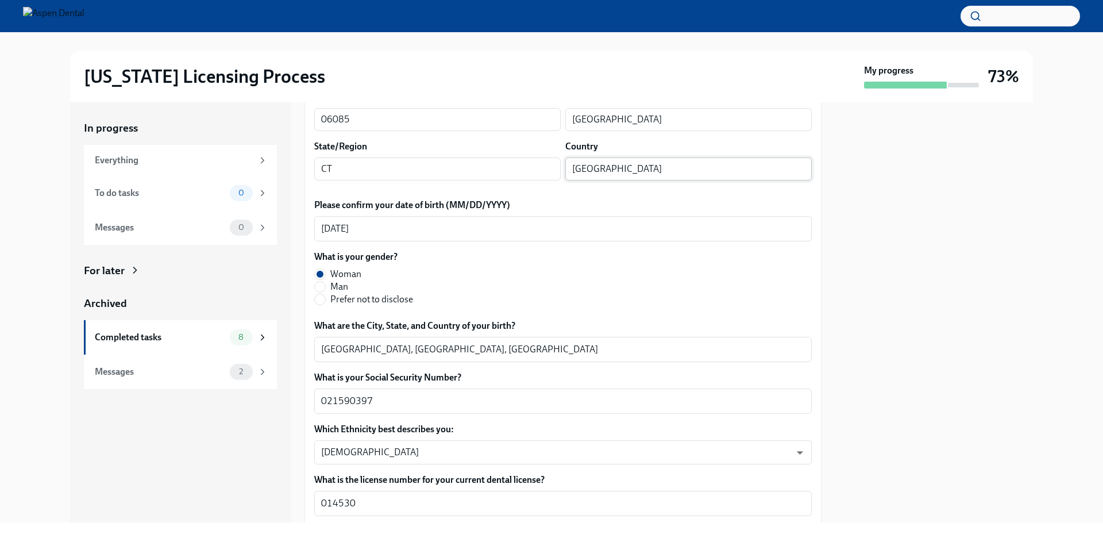
scroll to position [411, 0]
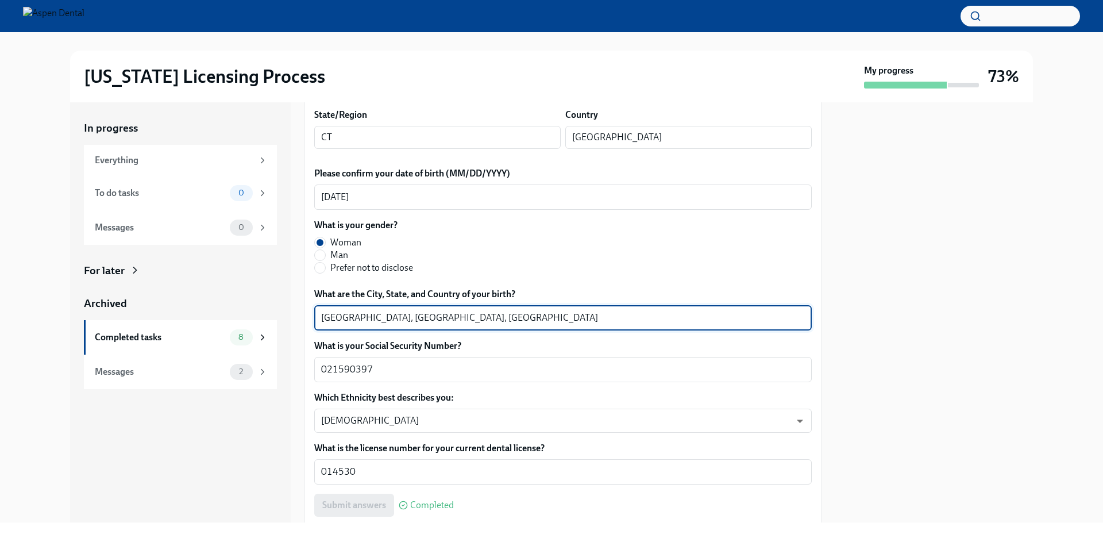
drag, startPoint x: 391, startPoint y: 316, endPoint x: 319, endPoint y: 318, distance: 72.4
click at [319, 318] on div "[GEOGRAPHIC_DATA], [GEOGRAPHIC_DATA], [GEOGRAPHIC_DATA] x ​" at bounding box center [563, 317] width 498 height 25
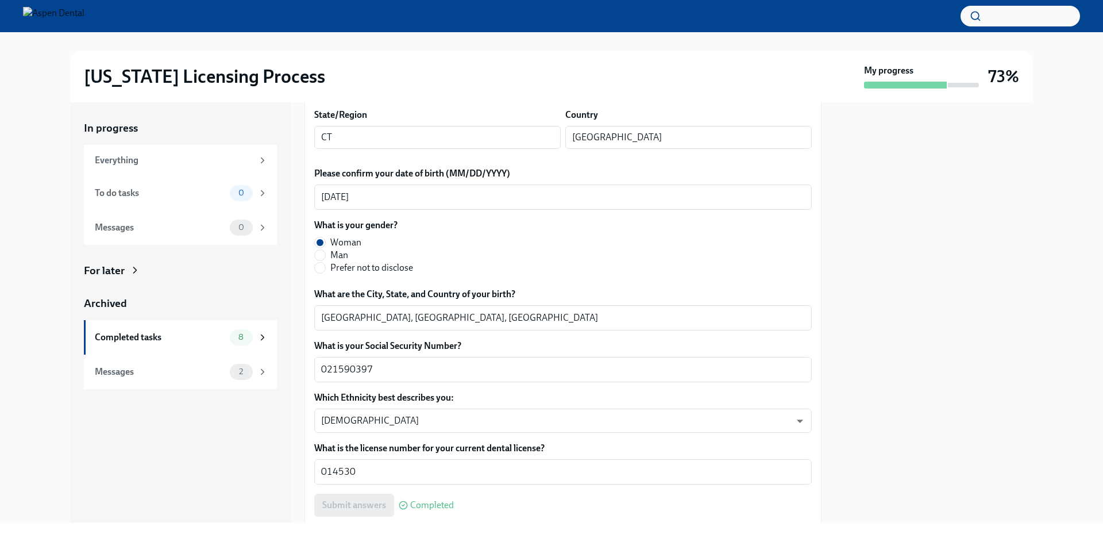
click at [152, 440] on div "In progress Everything To do tasks 0 Messages 0 For later Archived Completed ta…" at bounding box center [180, 312] width 221 height 420
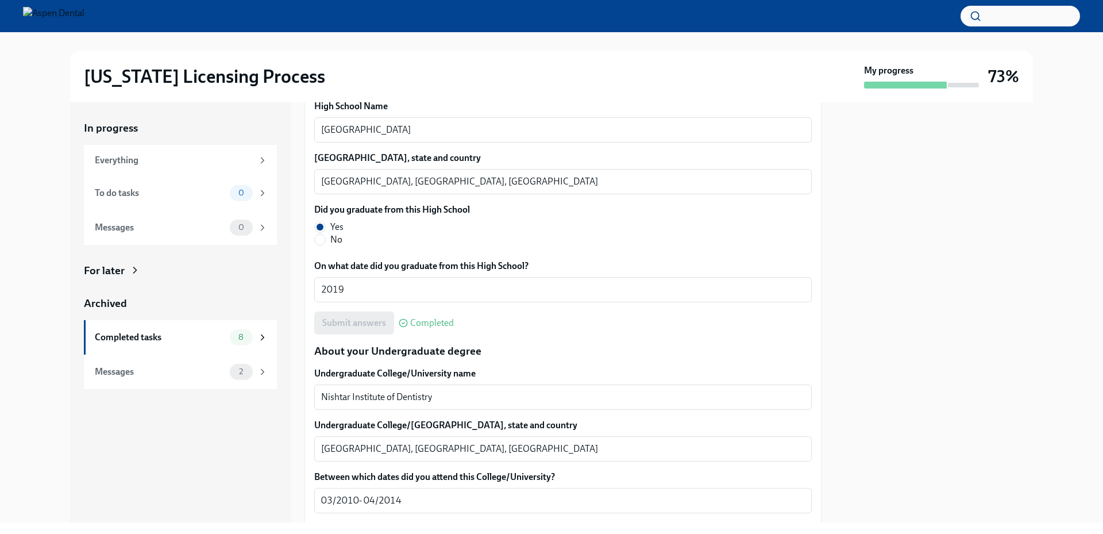
scroll to position [813, 0]
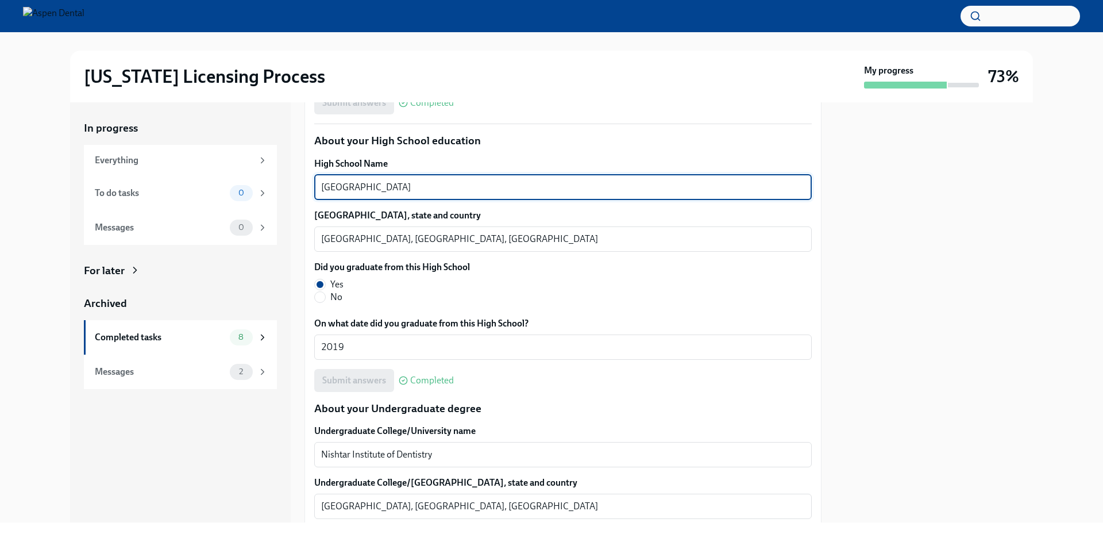
drag, startPoint x: 425, startPoint y: 186, endPoint x: 308, endPoint y: 181, distance: 117.3
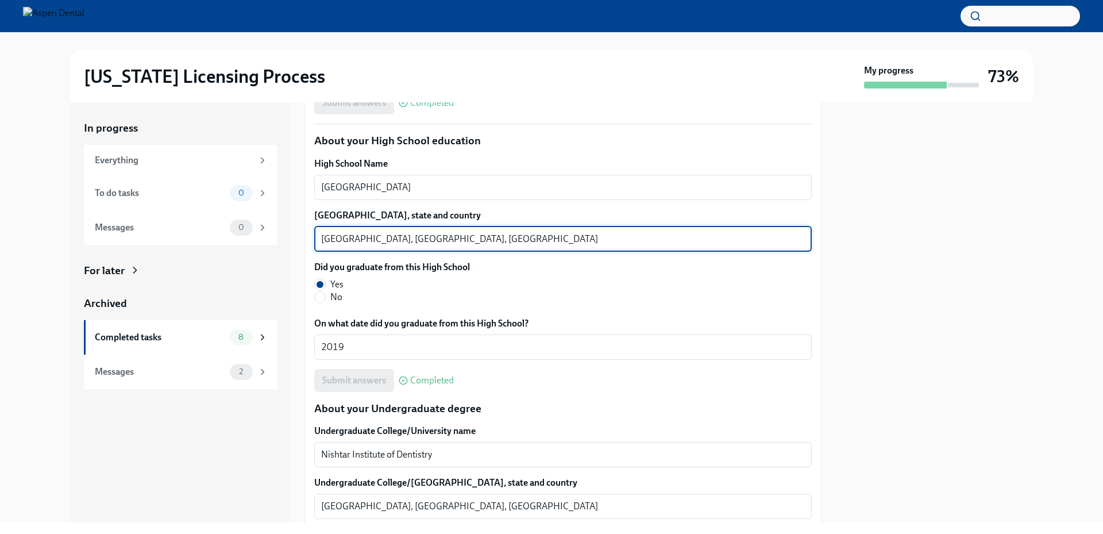
drag, startPoint x: 391, startPoint y: 237, endPoint x: 318, endPoint y: 239, distance: 73.0
click at [318, 239] on div "[GEOGRAPHIC_DATA], [GEOGRAPHIC_DATA], [GEOGRAPHIC_DATA] x ​" at bounding box center [563, 238] width 498 height 25
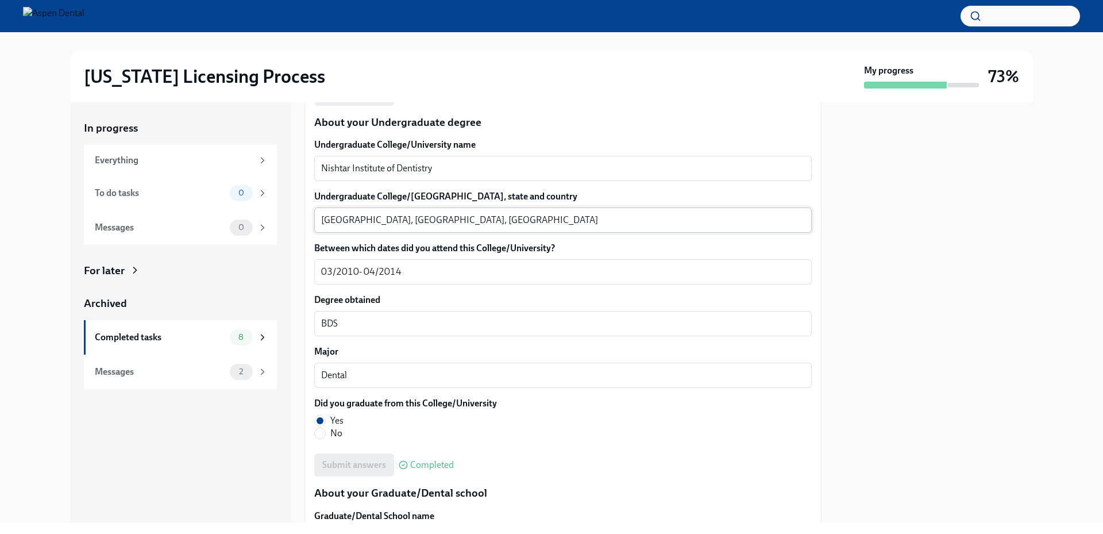
scroll to position [1100, 0]
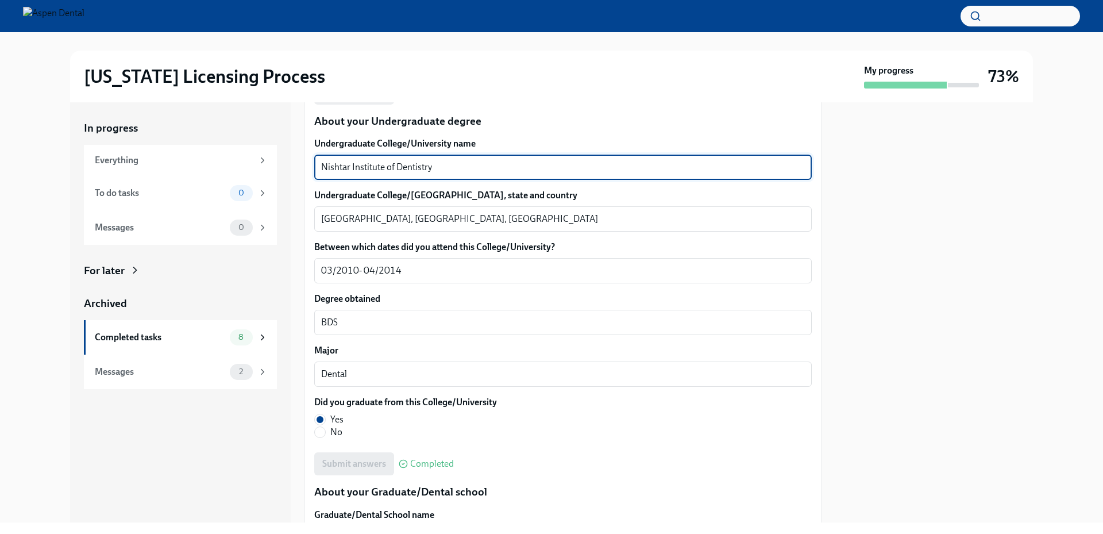
drag, startPoint x: 448, startPoint y: 164, endPoint x: 288, endPoint y: 159, distance: 159.2
click at [288, 159] on div "In progress Everything To do tasks 0 Messages 0 For later Archived Completed ta…" at bounding box center [551, 312] width 963 height 420
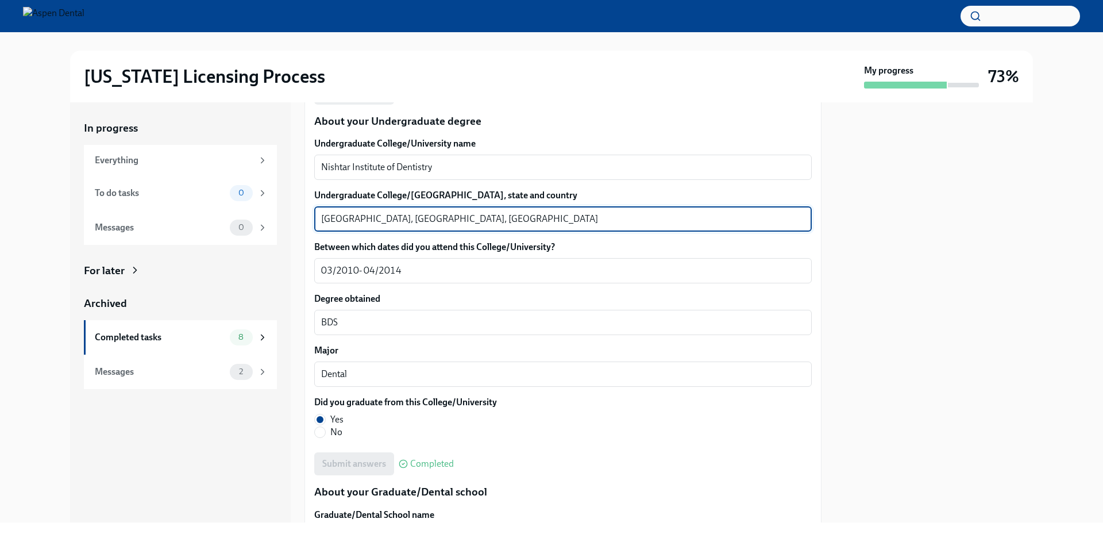
drag, startPoint x: 376, startPoint y: 217, endPoint x: 310, endPoint y: 219, distance: 65.5
click at [310, 219] on div "We will fill out the [US_STATE] State Application Form on your behalf – we'll j…" at bounding box center [562, 384] width 517 height 2473
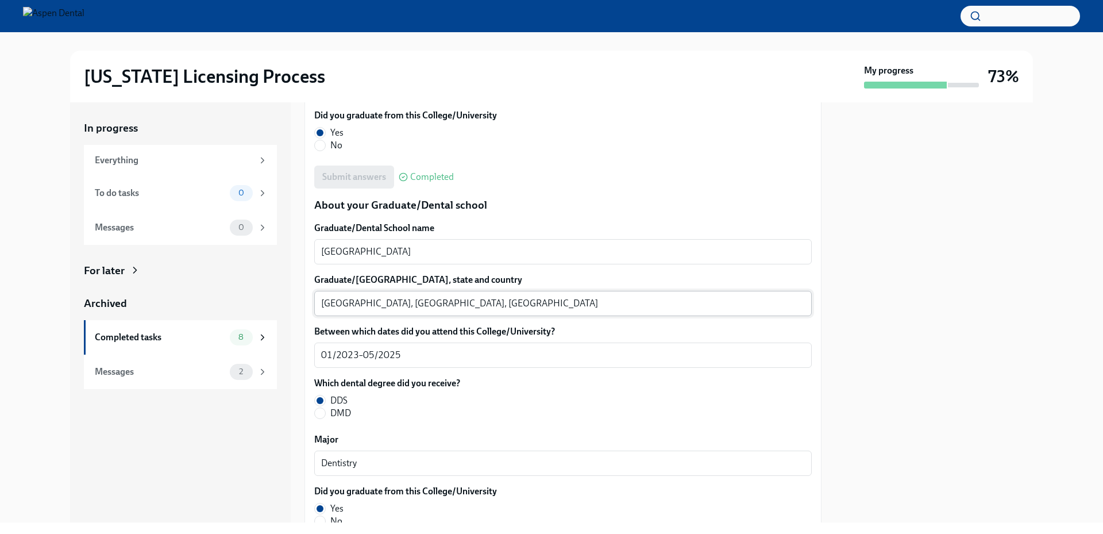
scroll to position [1387, 0]
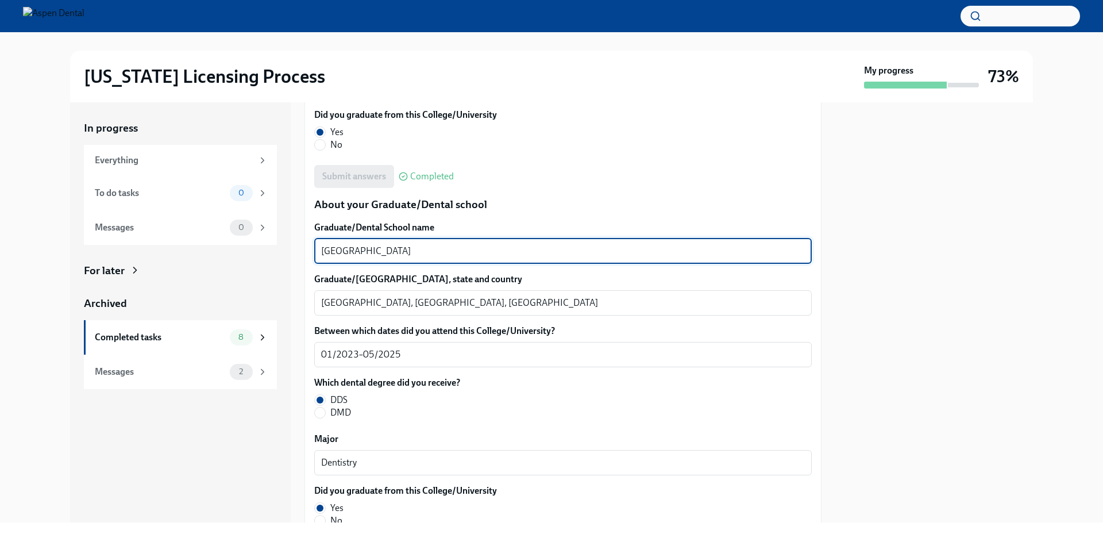
drag, startPoint x: 423, startPoint y: 253, endPoint x: 310, endPoint y: 246, distance: 112.8
click at [310, 246] on div "We will fill out the [US_STATE] State Application Form on your behalf – we'll j…" at bounding box center [562, 97] width 517 height 2473
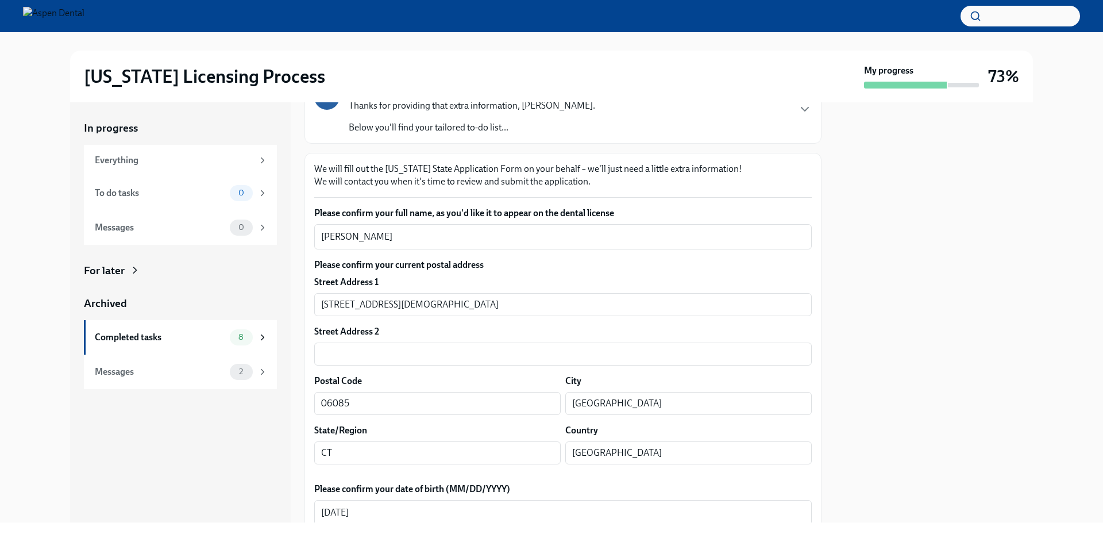
scroll to position [0, 0]
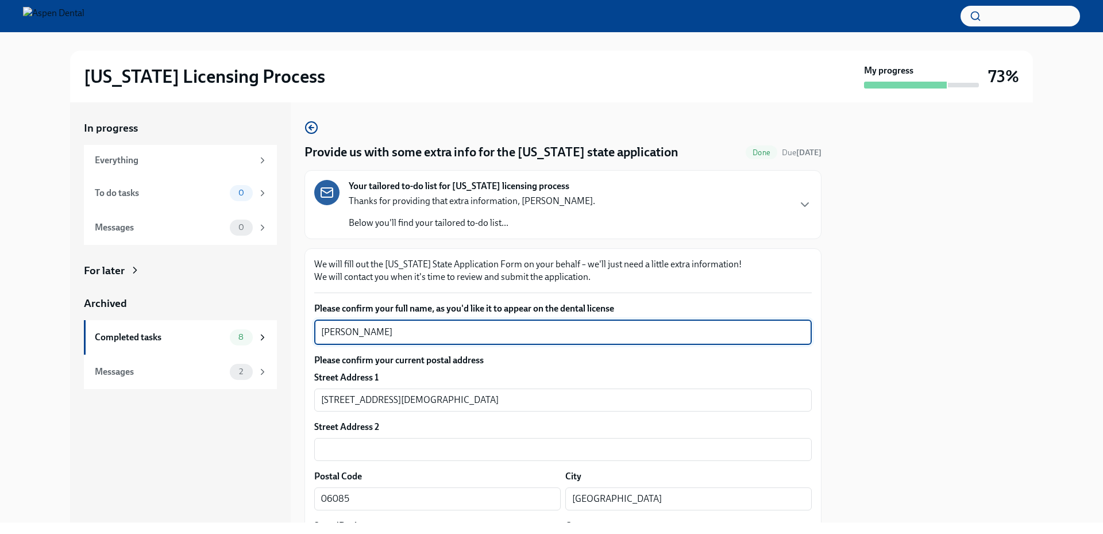
drag, startPoint x: 311, startPoint y: 327, endPoint x: 299, endPoint y: 327, distance: 11.5
click at [299, 327] on div "In progress Everything To do tasks 0 Messages 0 For later Archived Completed ta…" at bounding box center [551, 312] width 963 height 420
